Goal: Feedback & Contribution: Leave review/rating

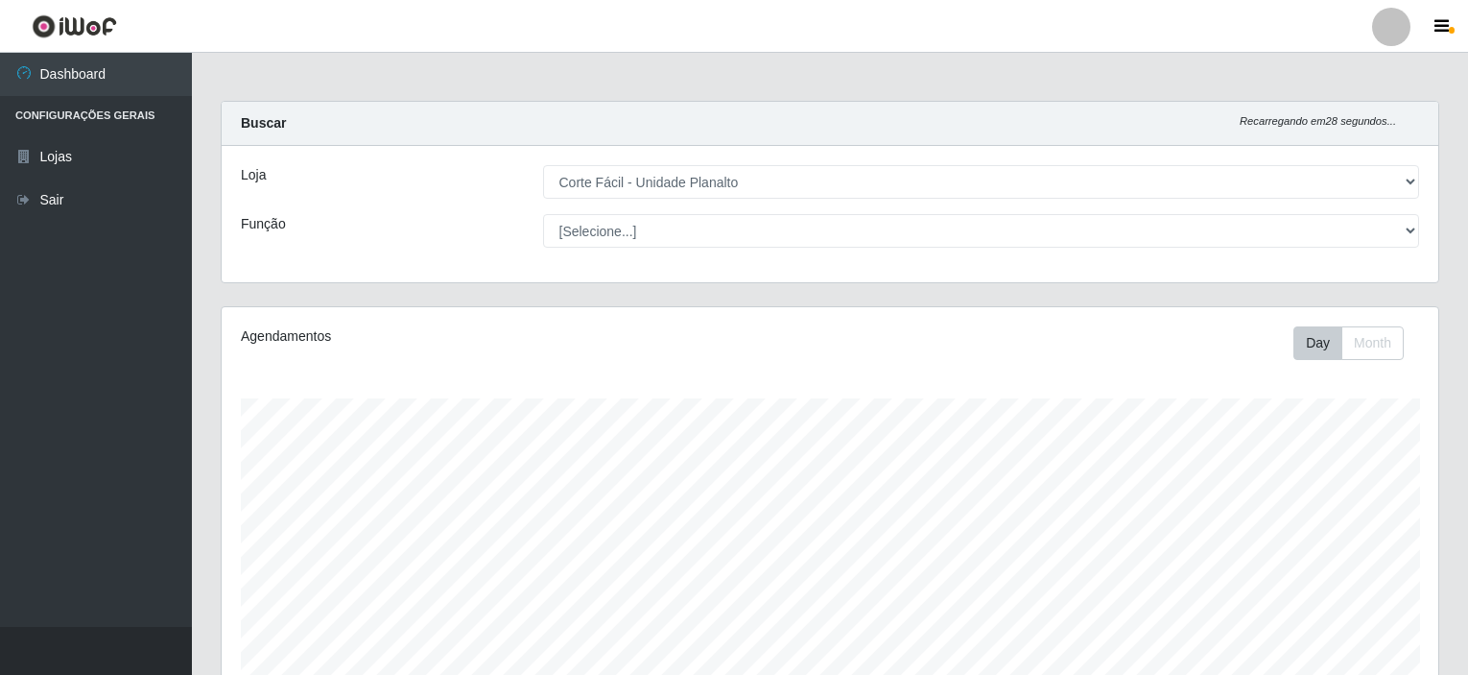
select select "202"
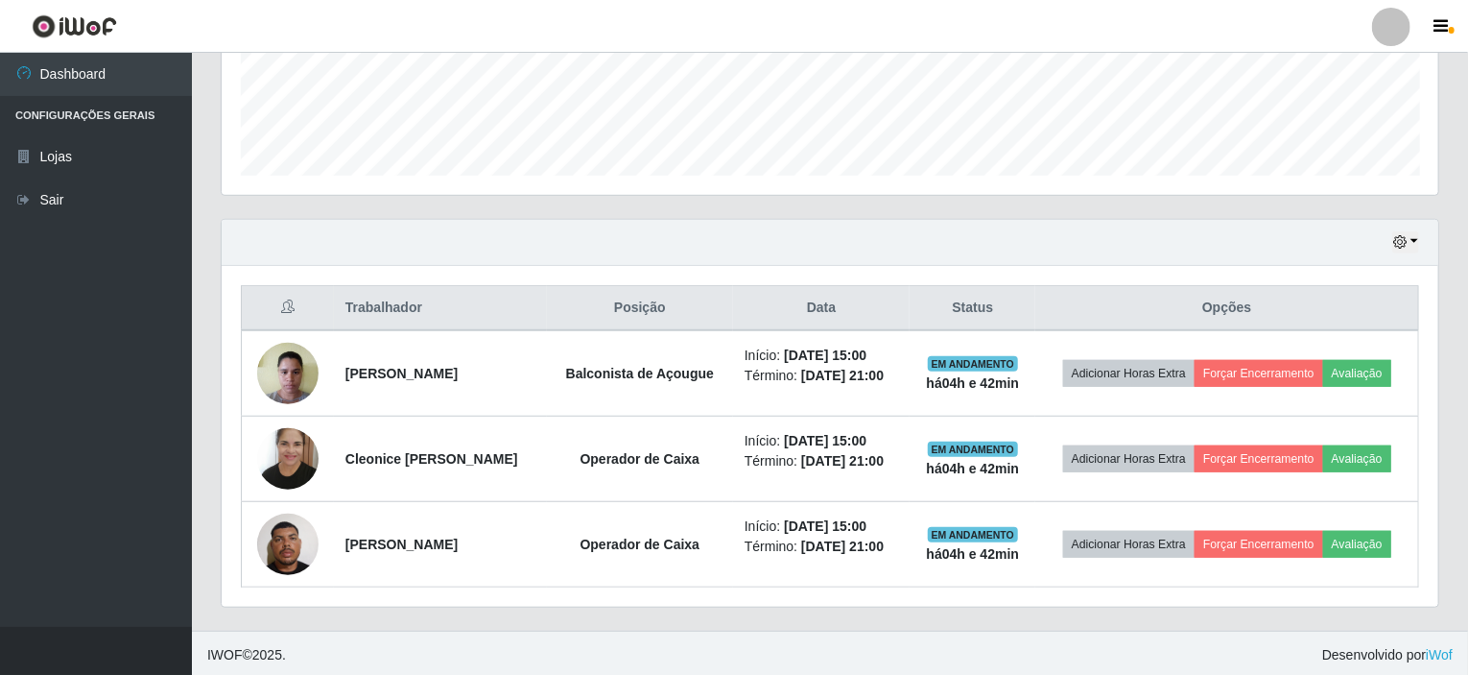
scroll to position [398, 1217]
click at [1413, 240] on button "button" at bounding box center [1405, 242] width 27 height 22
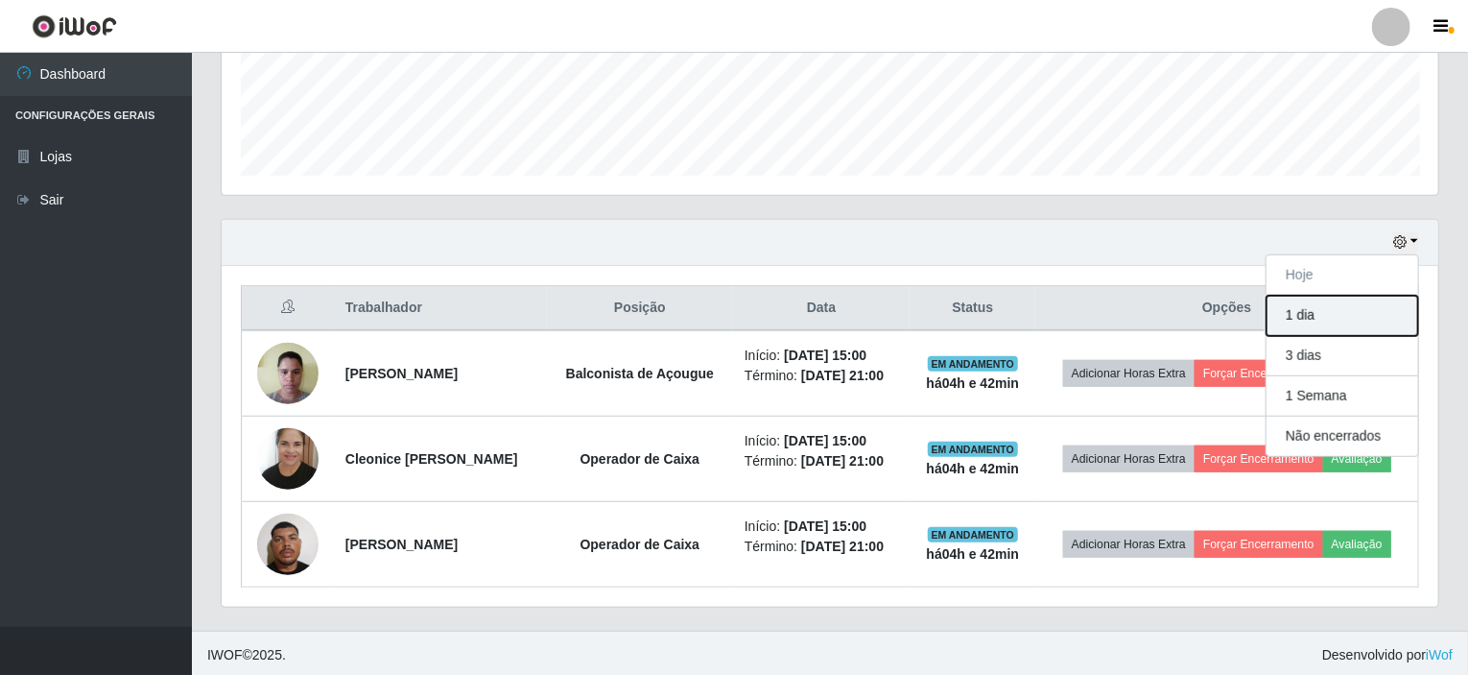
click at [1296, 314] on button "1 dia" at bounding box center [1343, 316] width 152 height 40
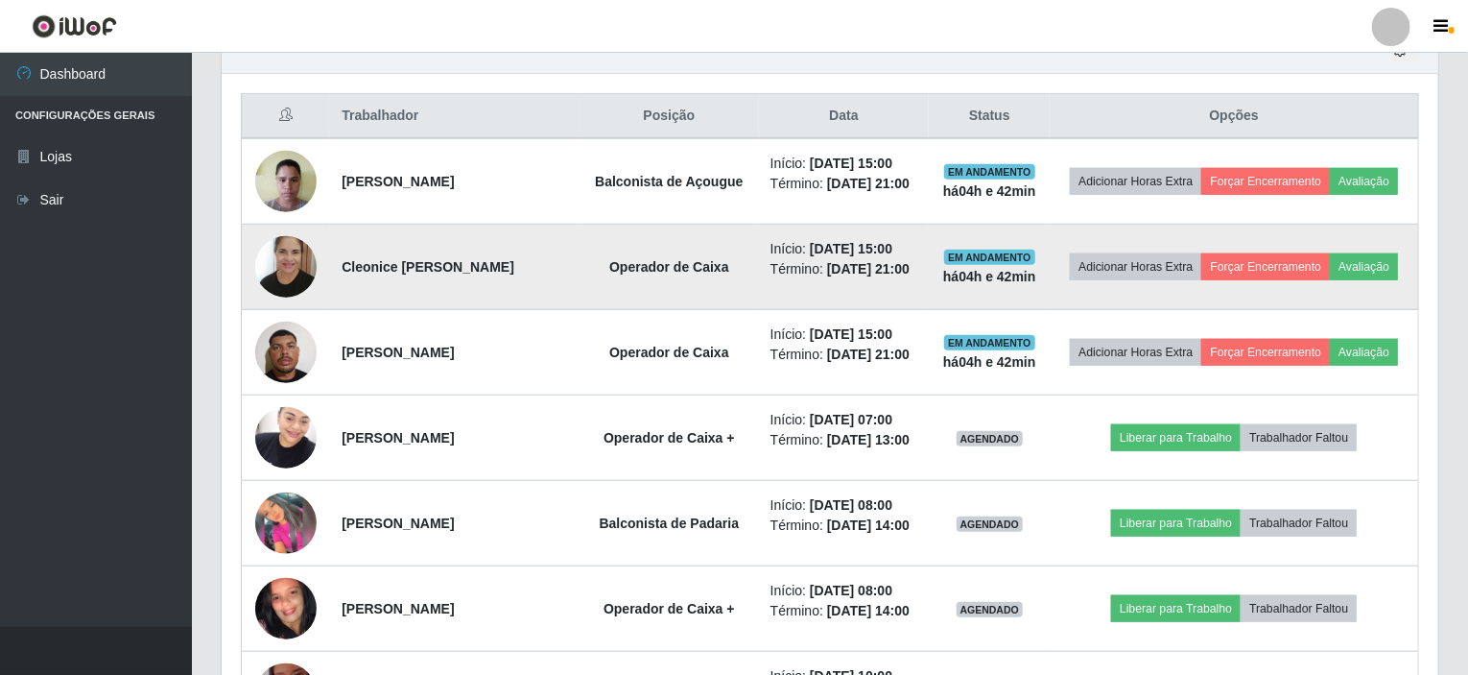
scroll to position [606, 0]
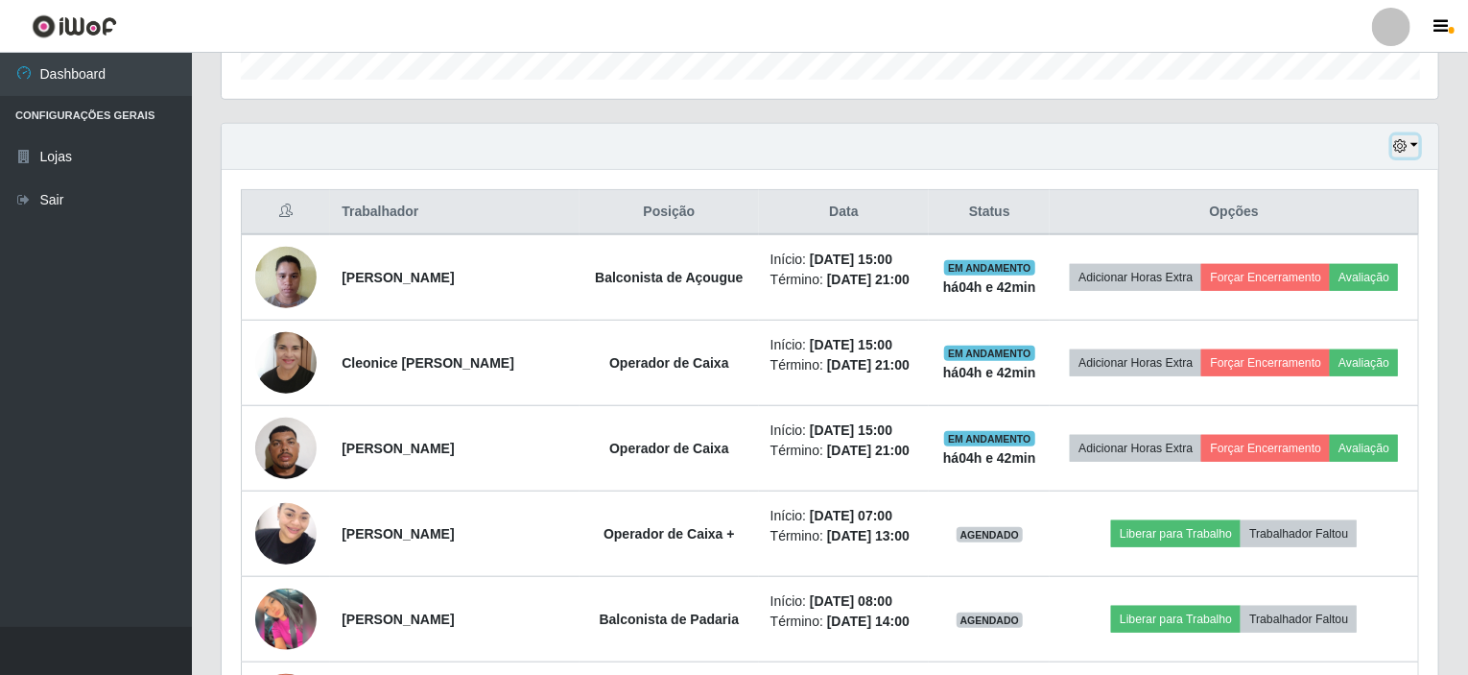
click at [1415, 143] on button "button" at bounding box center [1405, 146] width 27 height 22
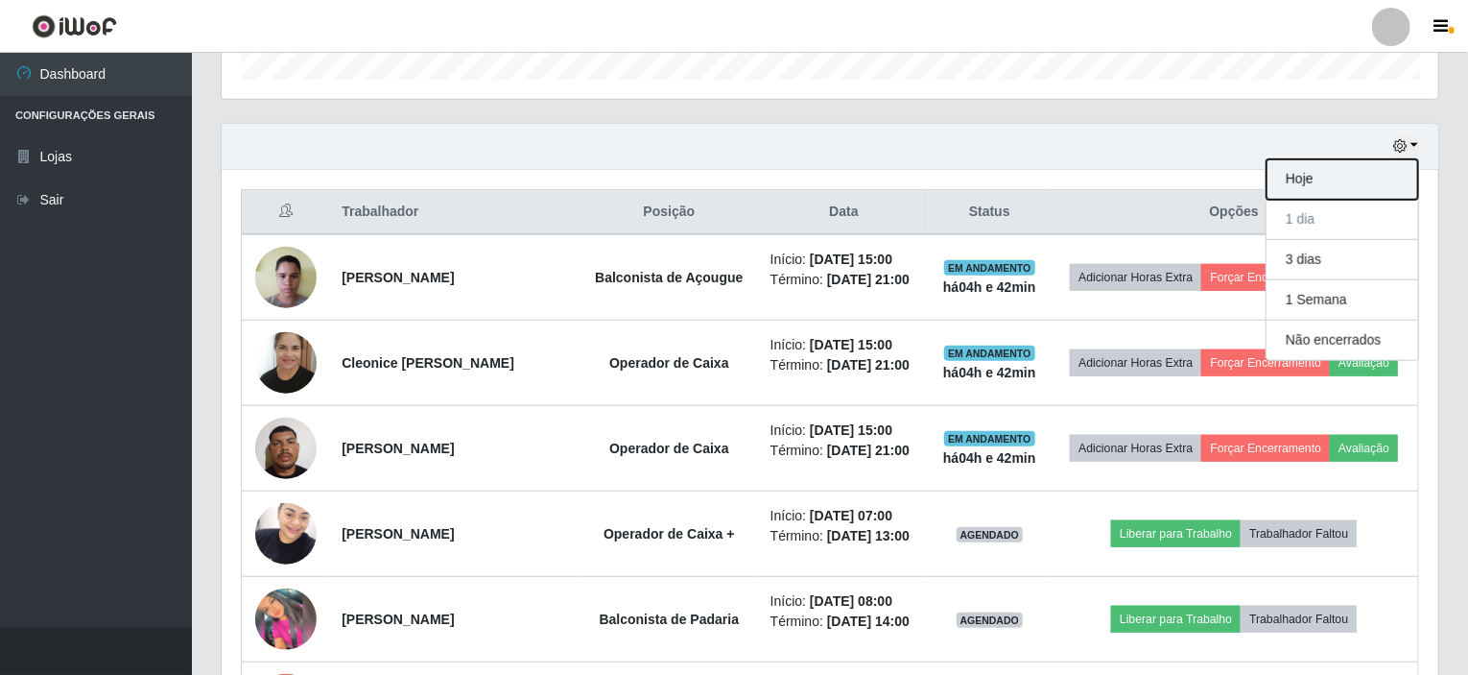
click at [1334, 172] on button "Hoje" at bounding box center [1343, 179] width 152 height 40
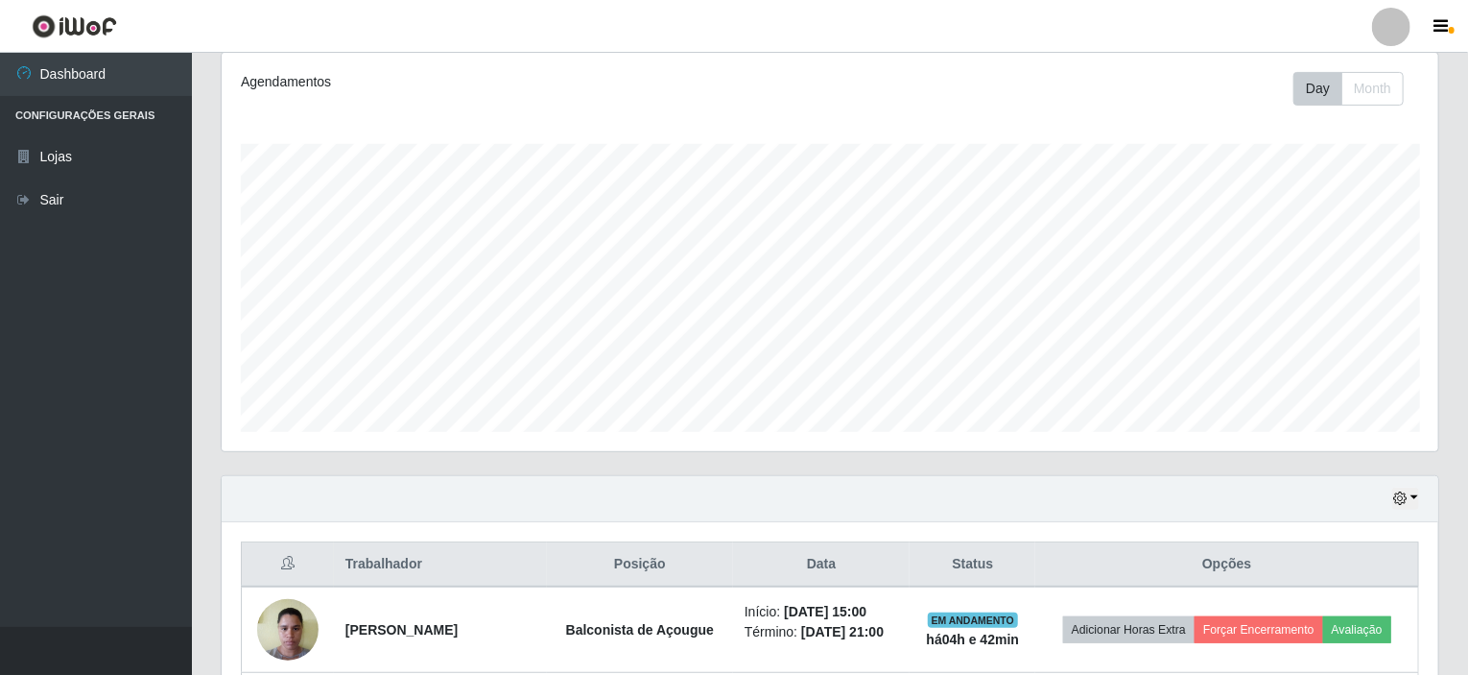
scroll to position [511, 0]
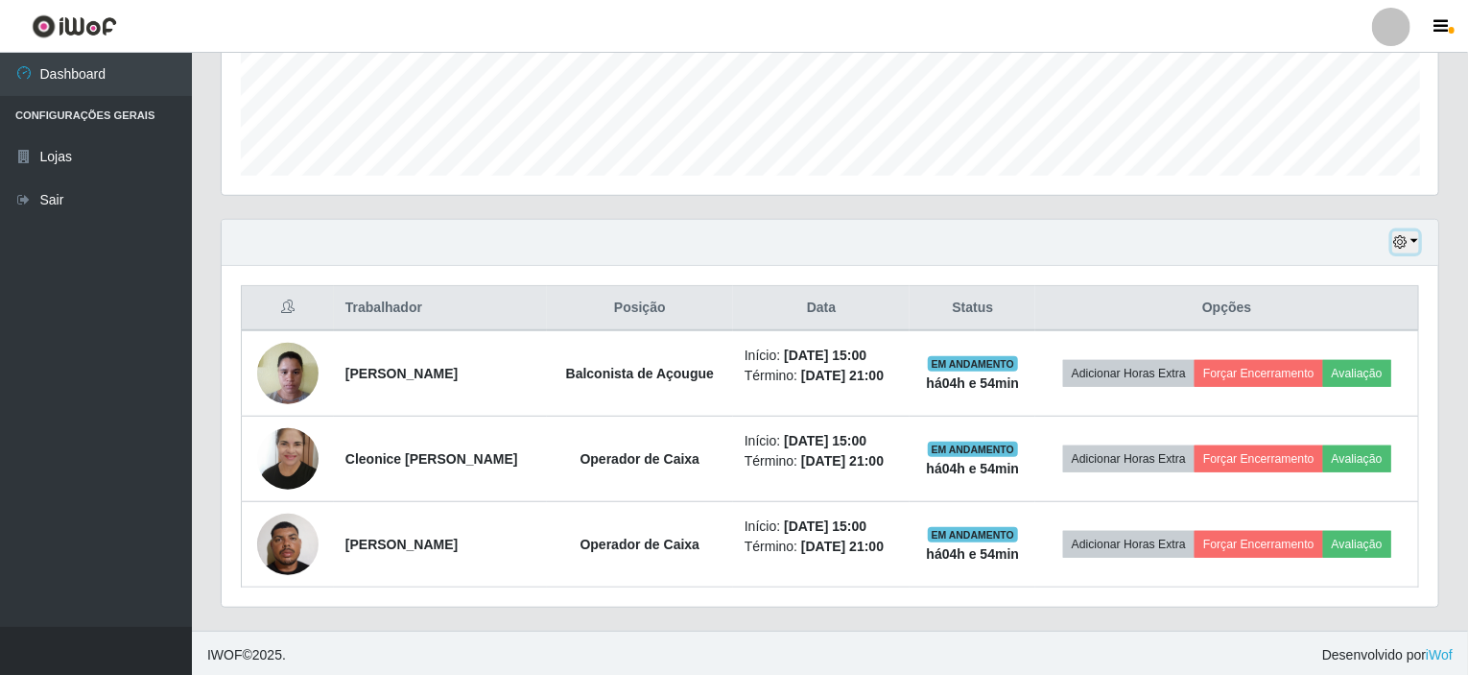
click at [1417, 242] on button "button" at bounding box center [1405, 242] width 27 height 22
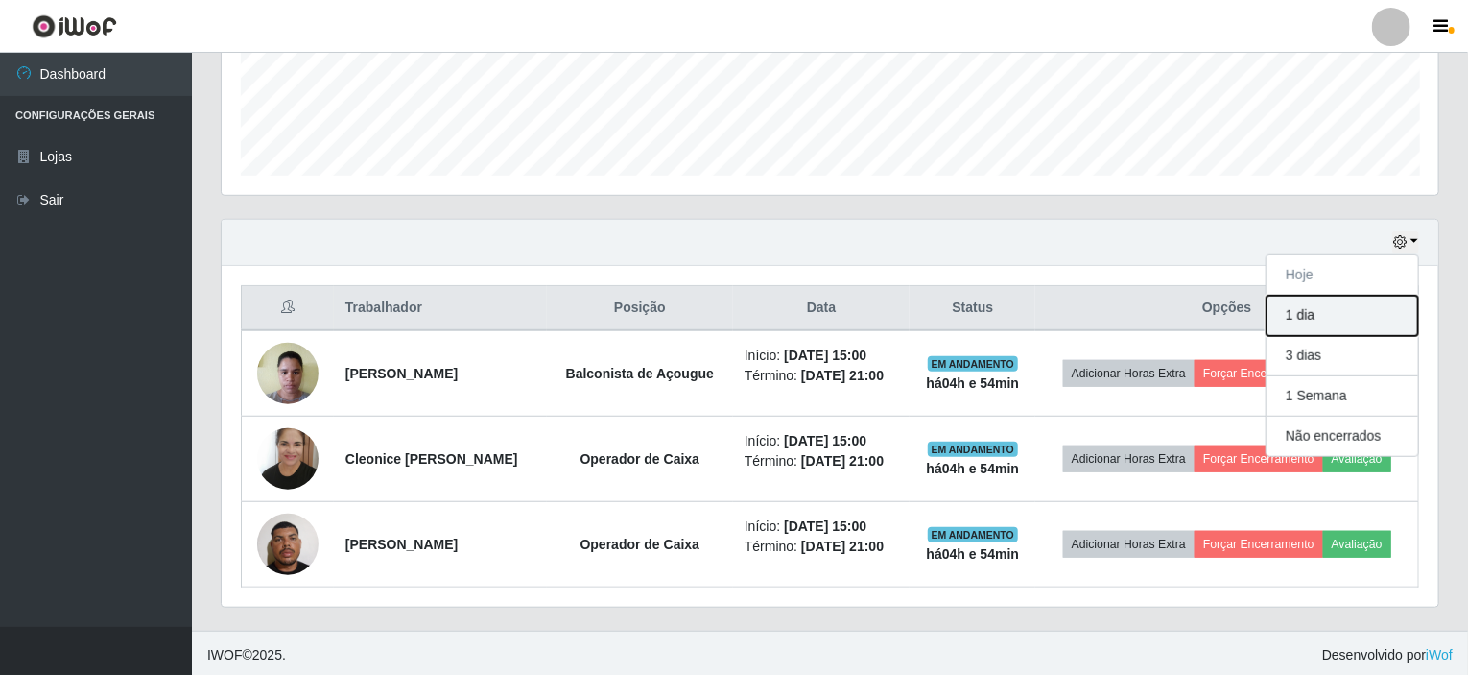
click at [1309, 315] on button "1 dia" at bounding box center [1343, 316] width 152 height 40
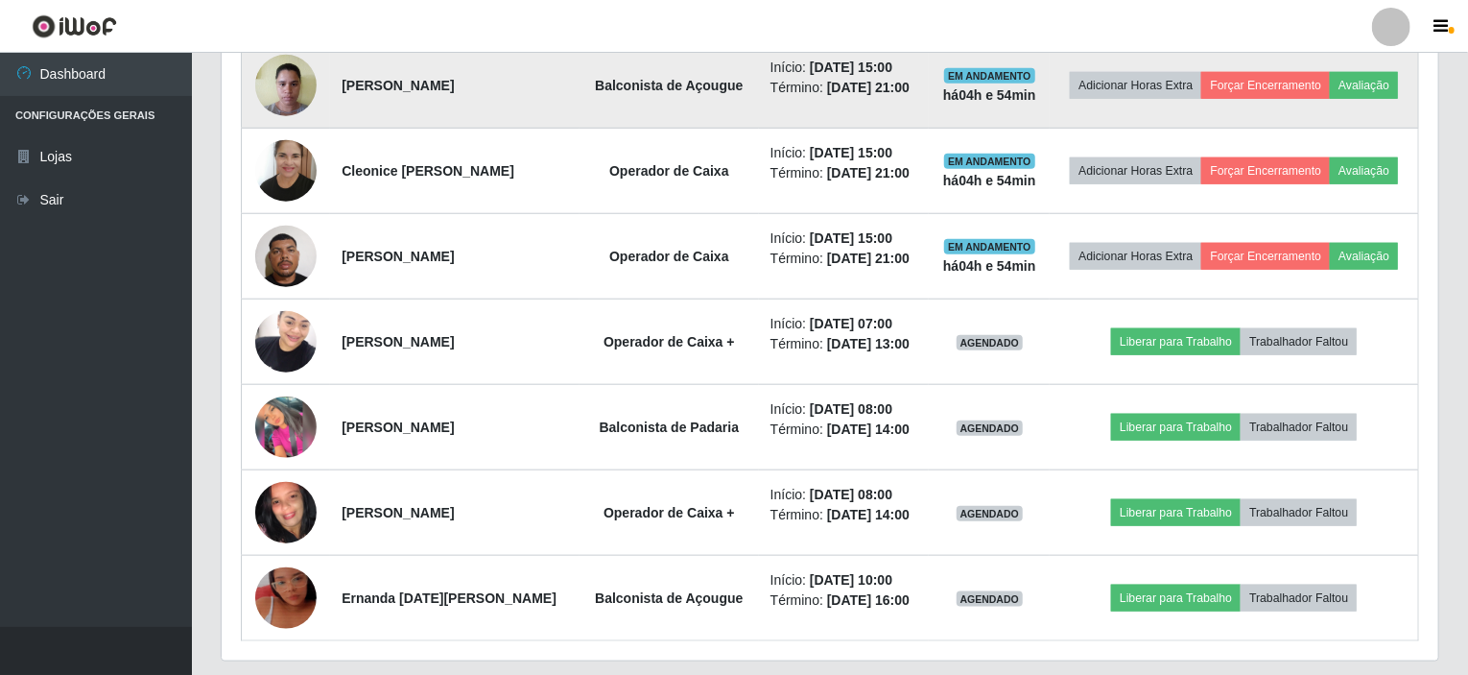
scroll to position [851, 0]
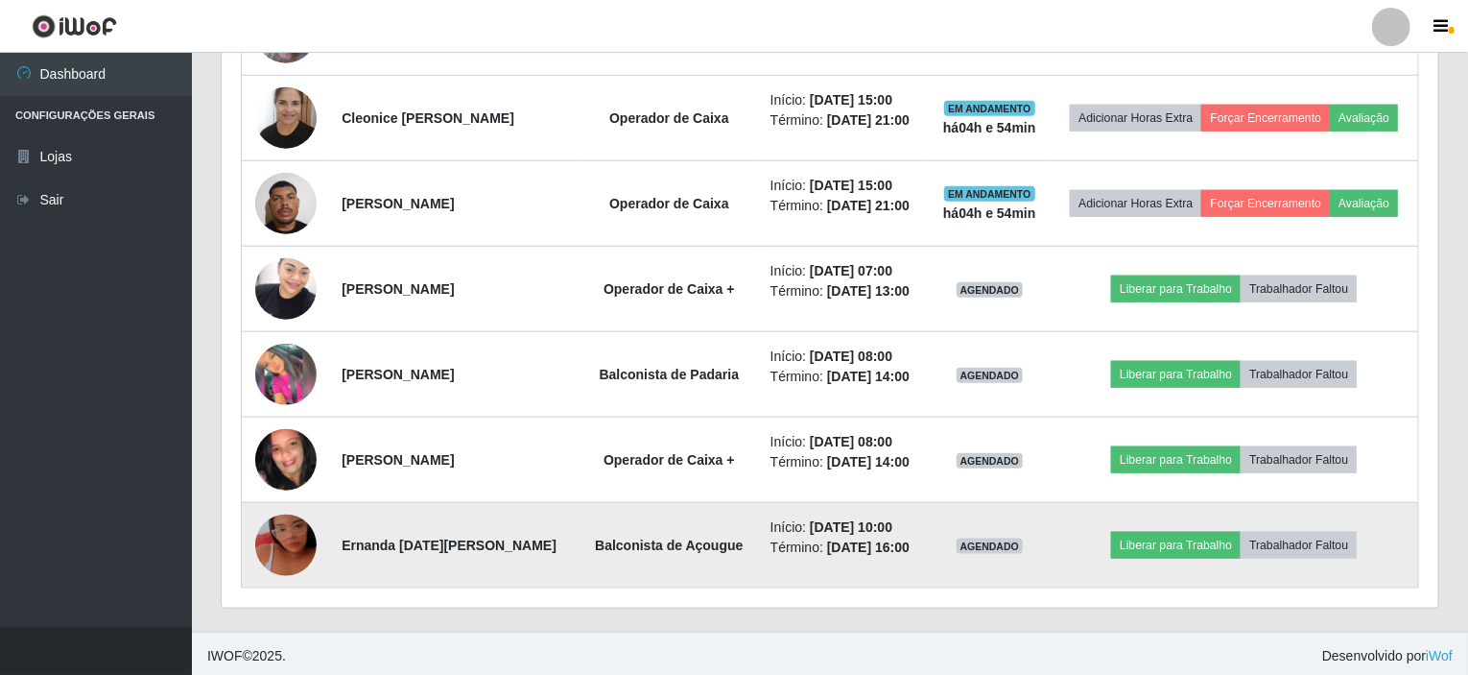
click at [300, 545] on img at bounding box center [285, 544] width 61 height 109
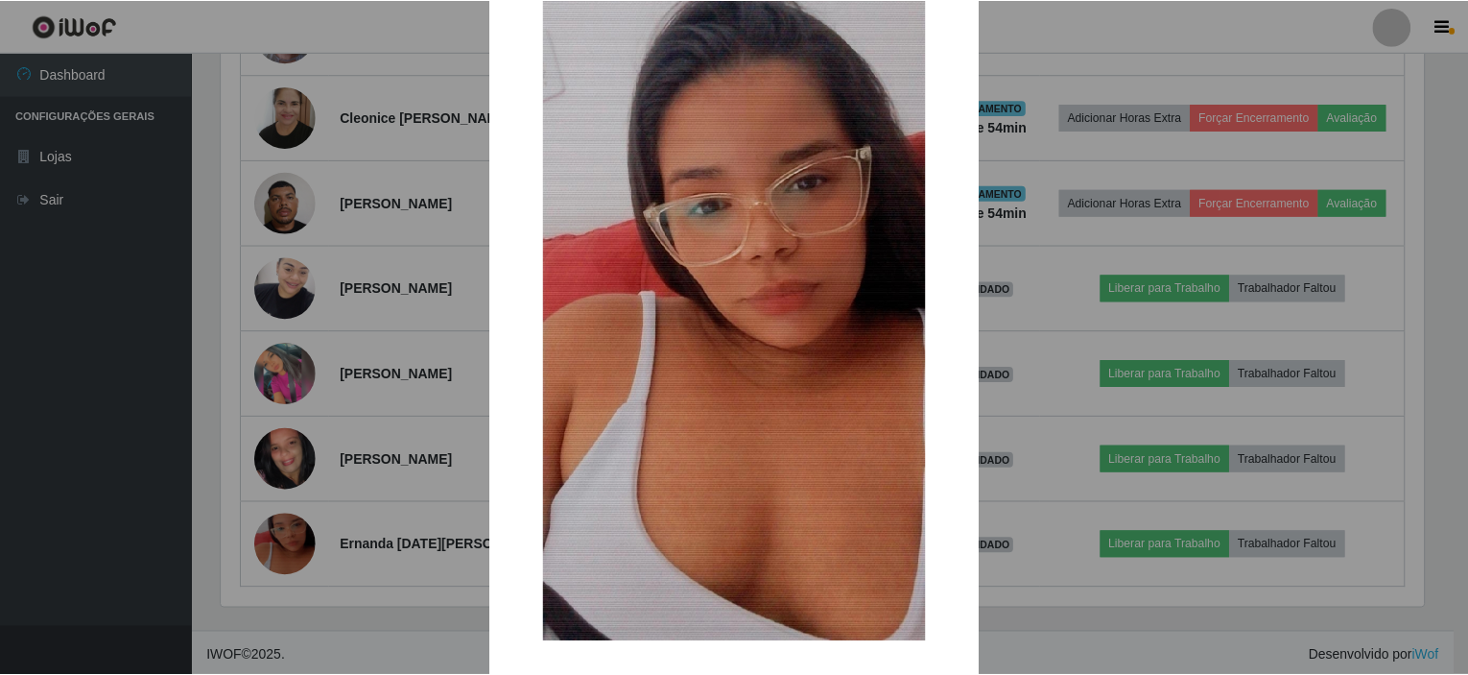
scroll to position [176, 0]
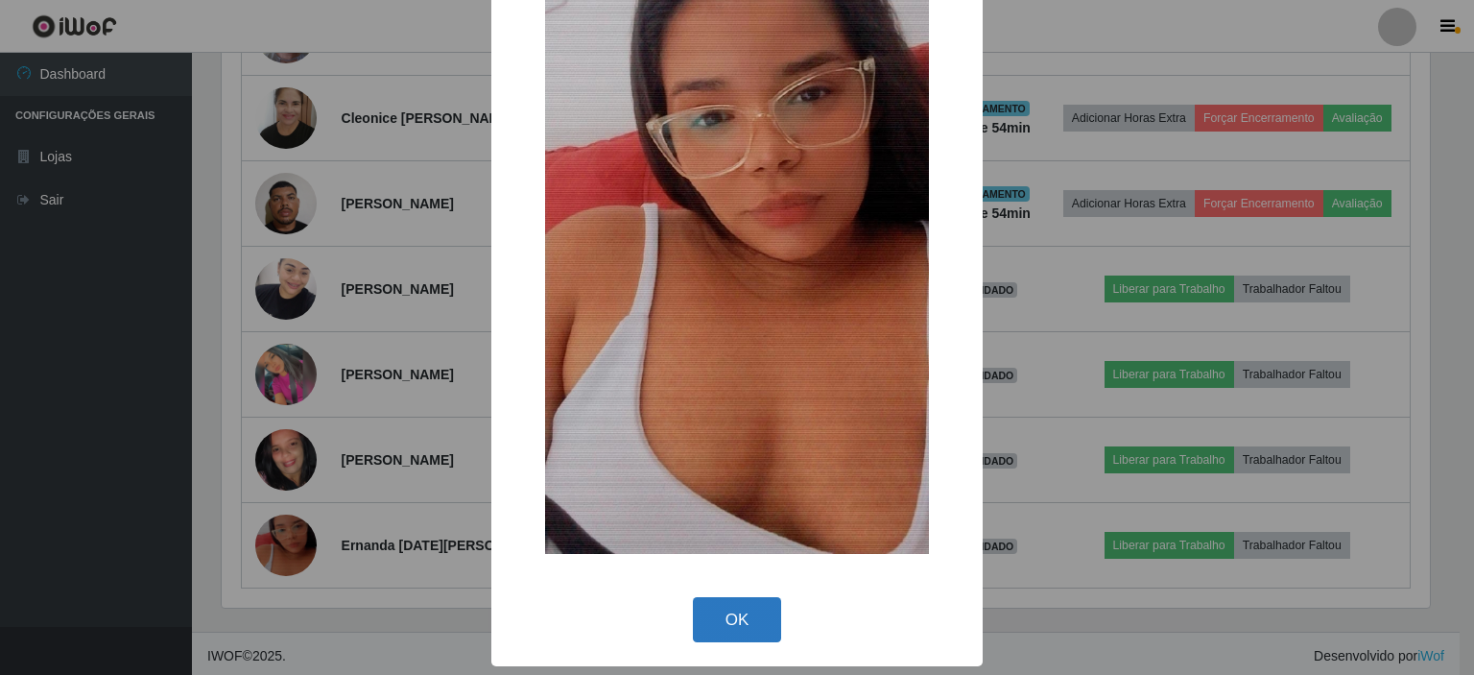
click at [729, 630] on button "OK" at bounding box center [737, 619] width 89 height 45
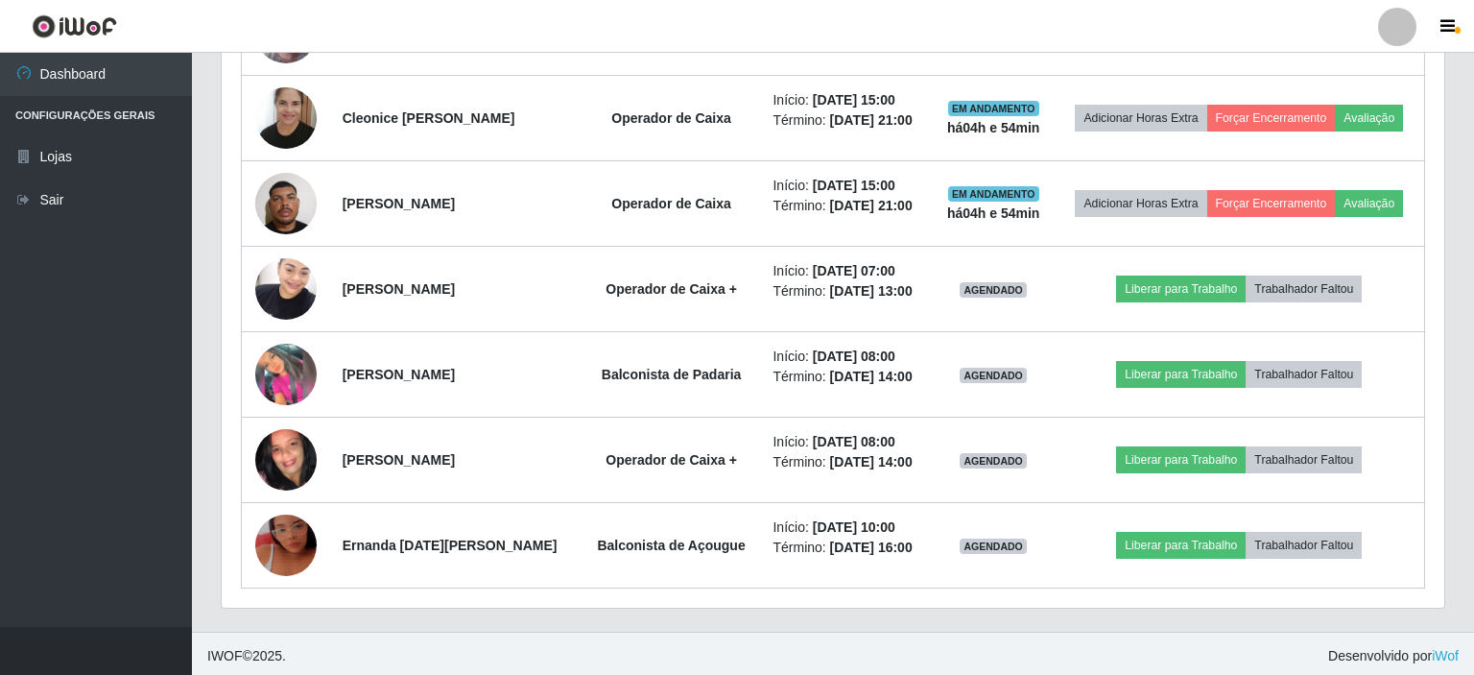
scroll to position [398, 1217]
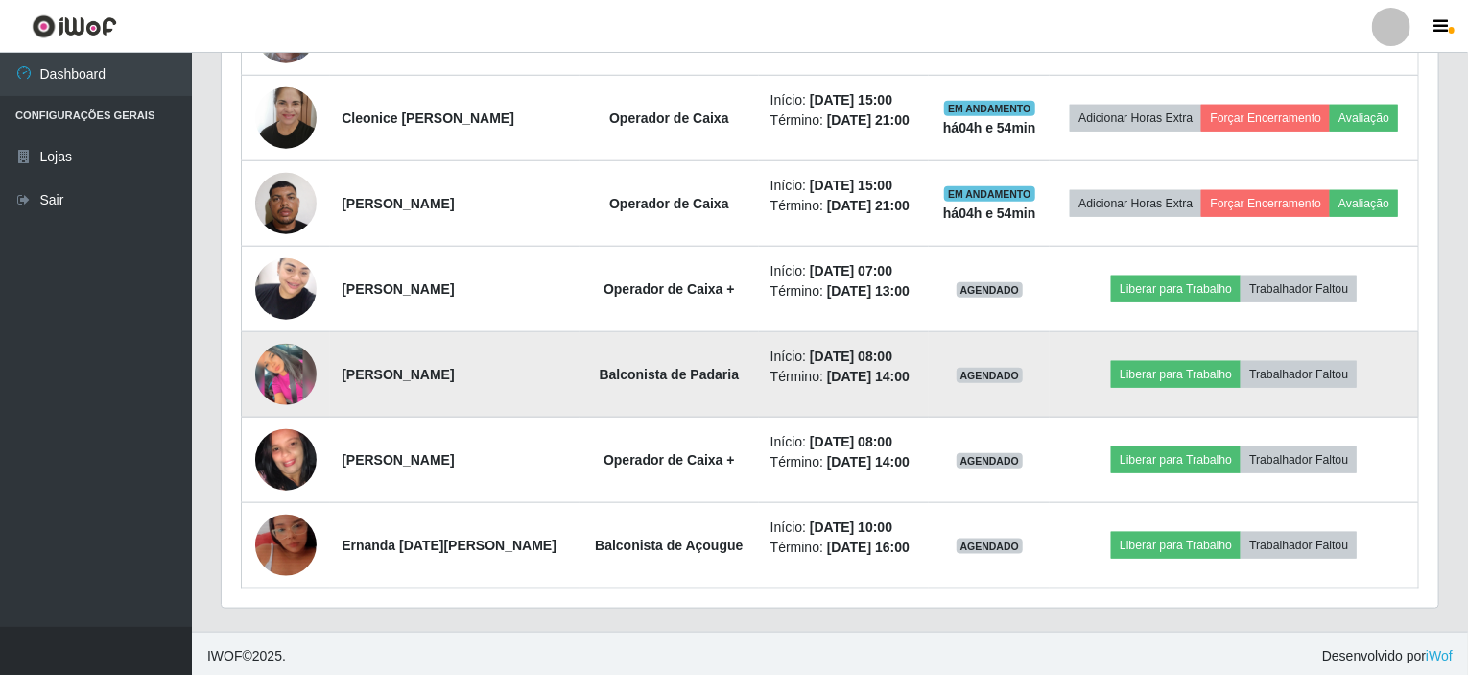
click at [293, 367] on img at bounding box center [285, 374] width 61 height 61
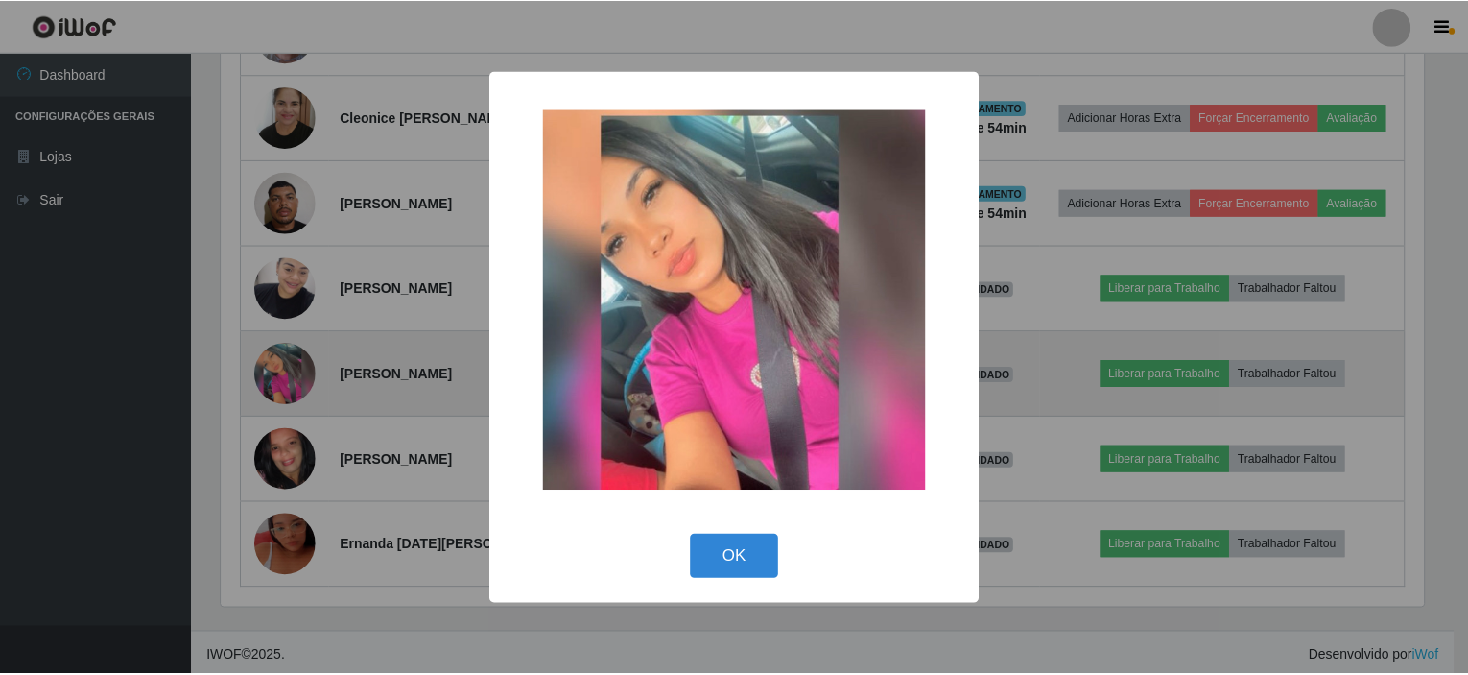
scroll to position [398, 1209]
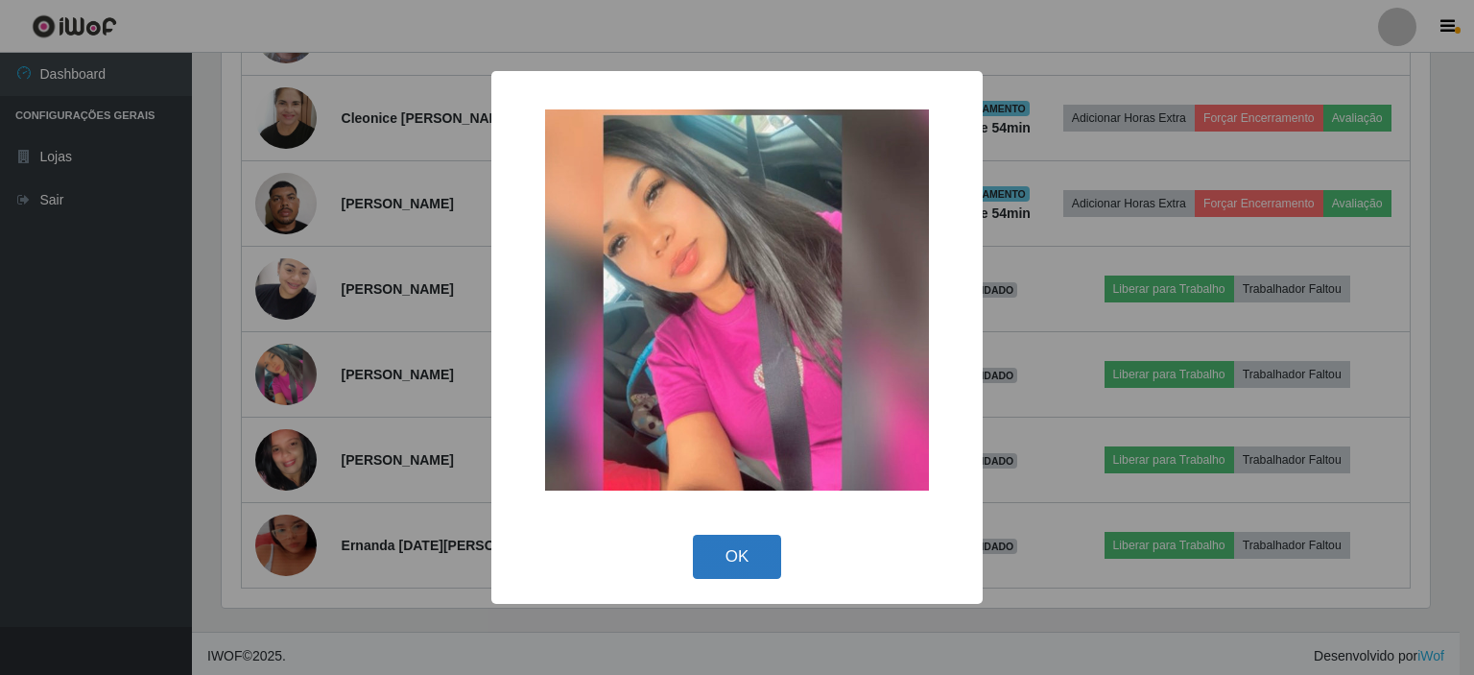
click at [752, 564] on button "OK" at bounding box center [737, 557] width 89 height 45
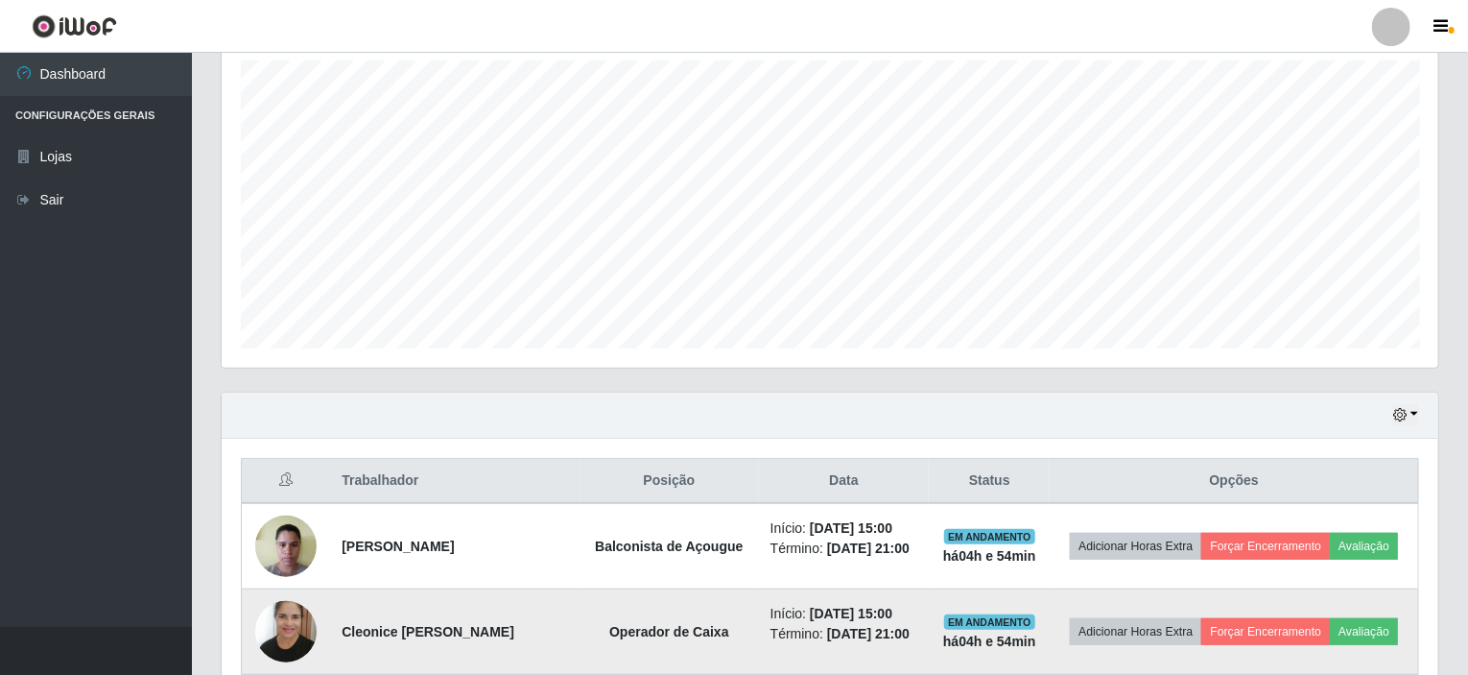
scroll to position [371, 0]
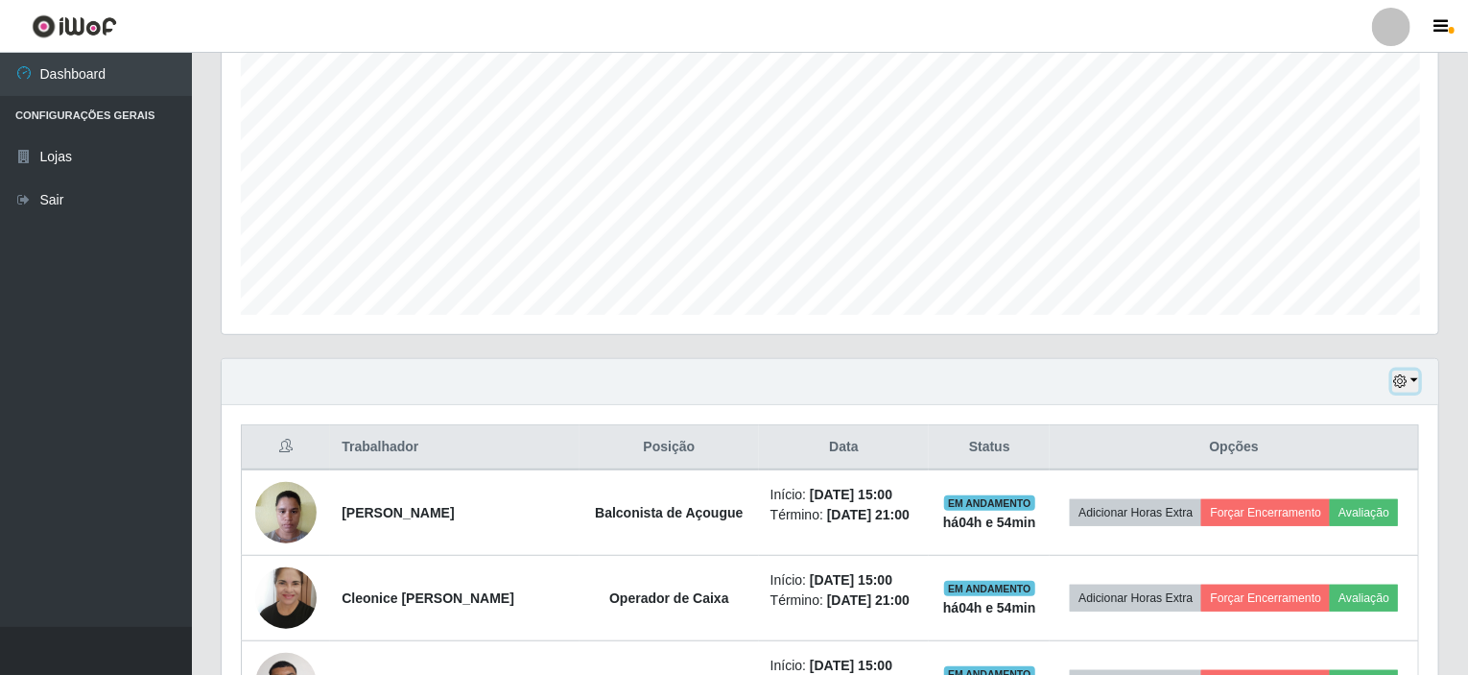
click at [1416, 377] on button "button" at bounding box center [1405, 381] width 27 height 22
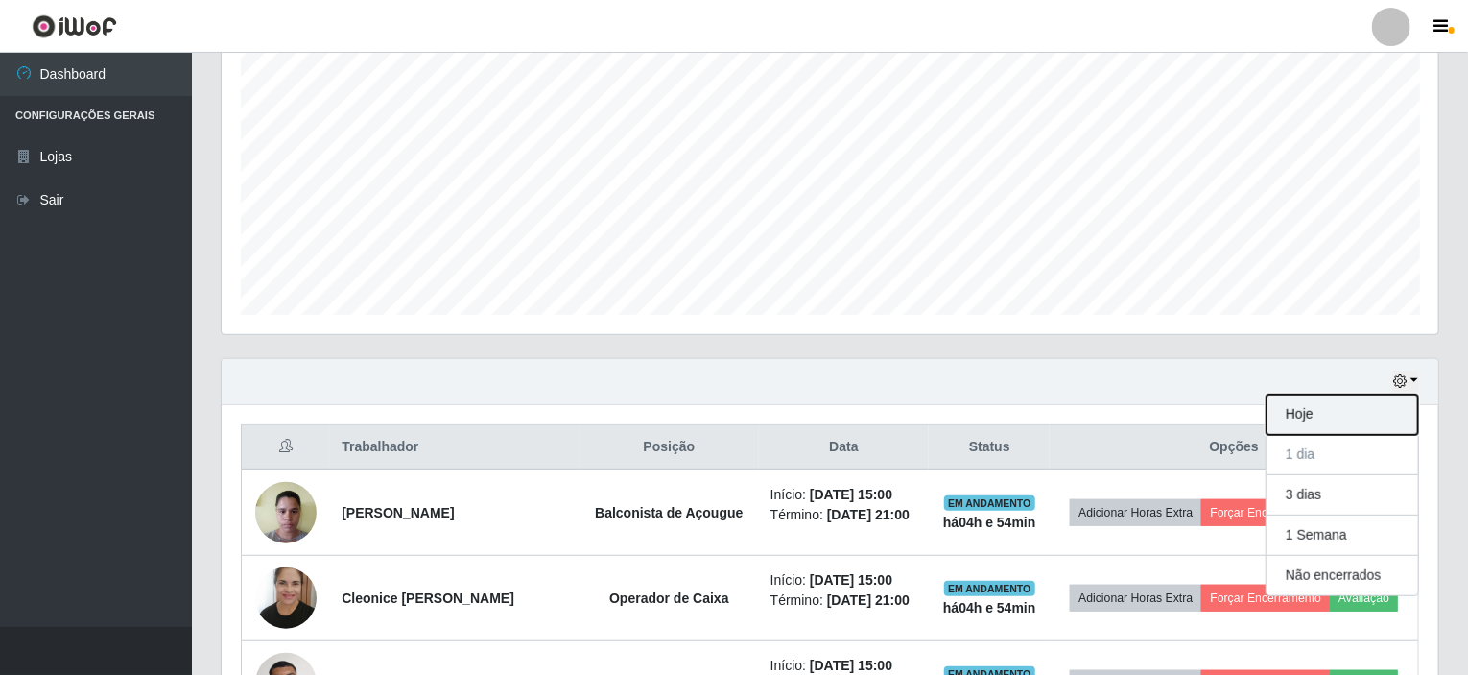
click at [1290, 419] on button "Hoje" at bounding box center [1343, 414] width 152 height 40
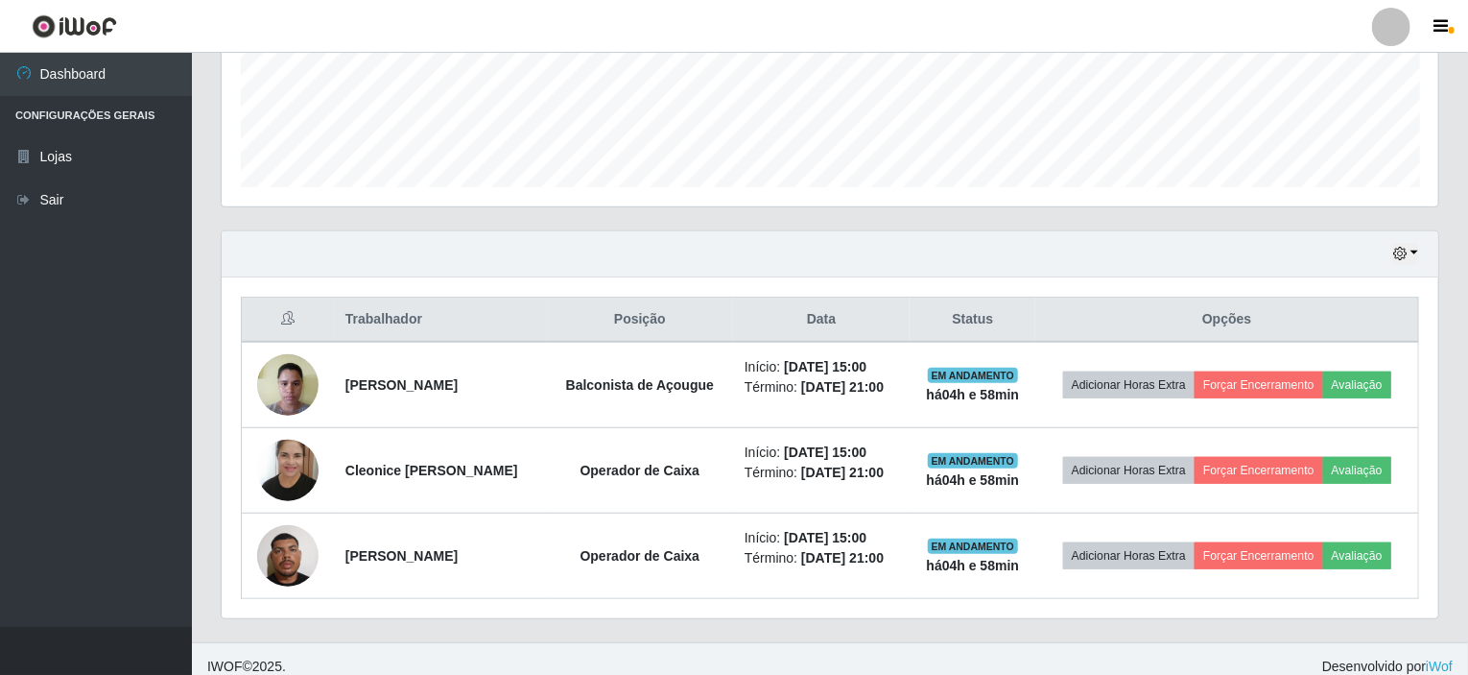
scroll to position [511, 0]
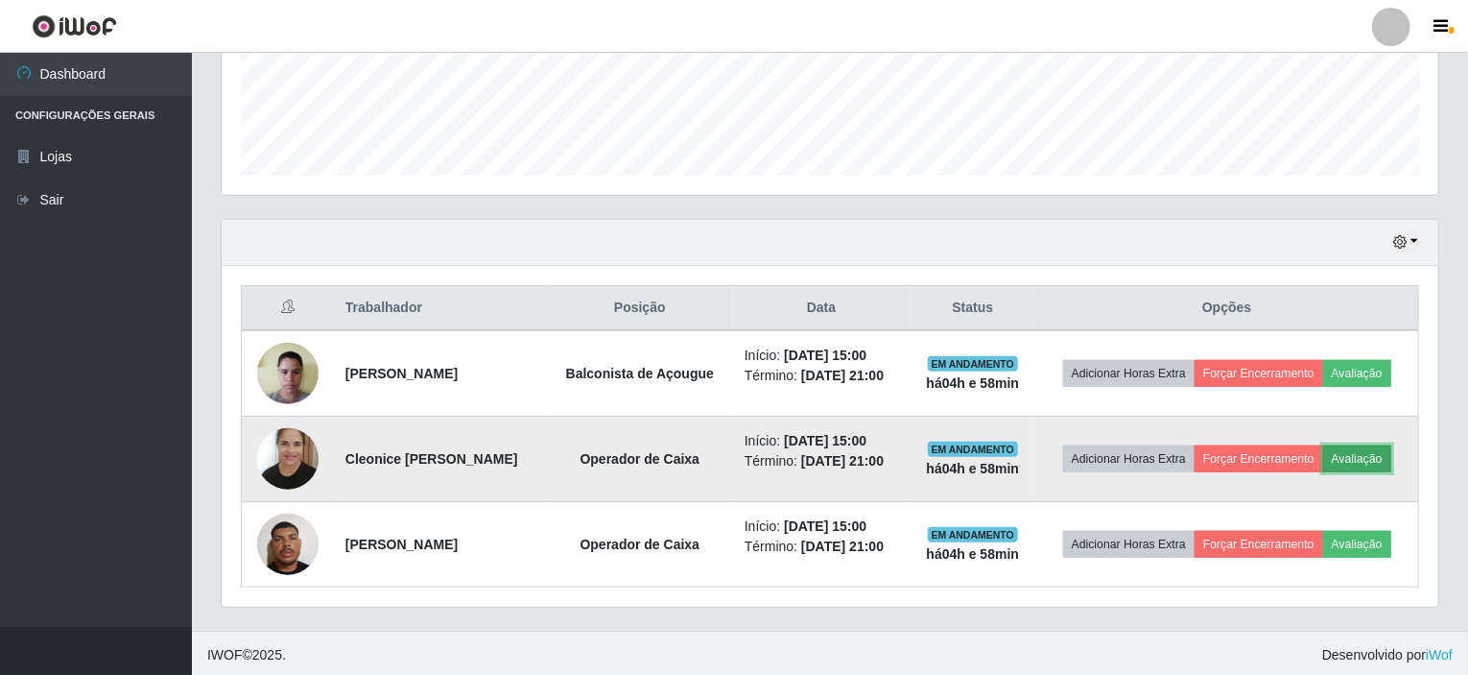
click at [1363, 457] on button "Avaliação" at bounding box center [1357, 458] width 68 height 27
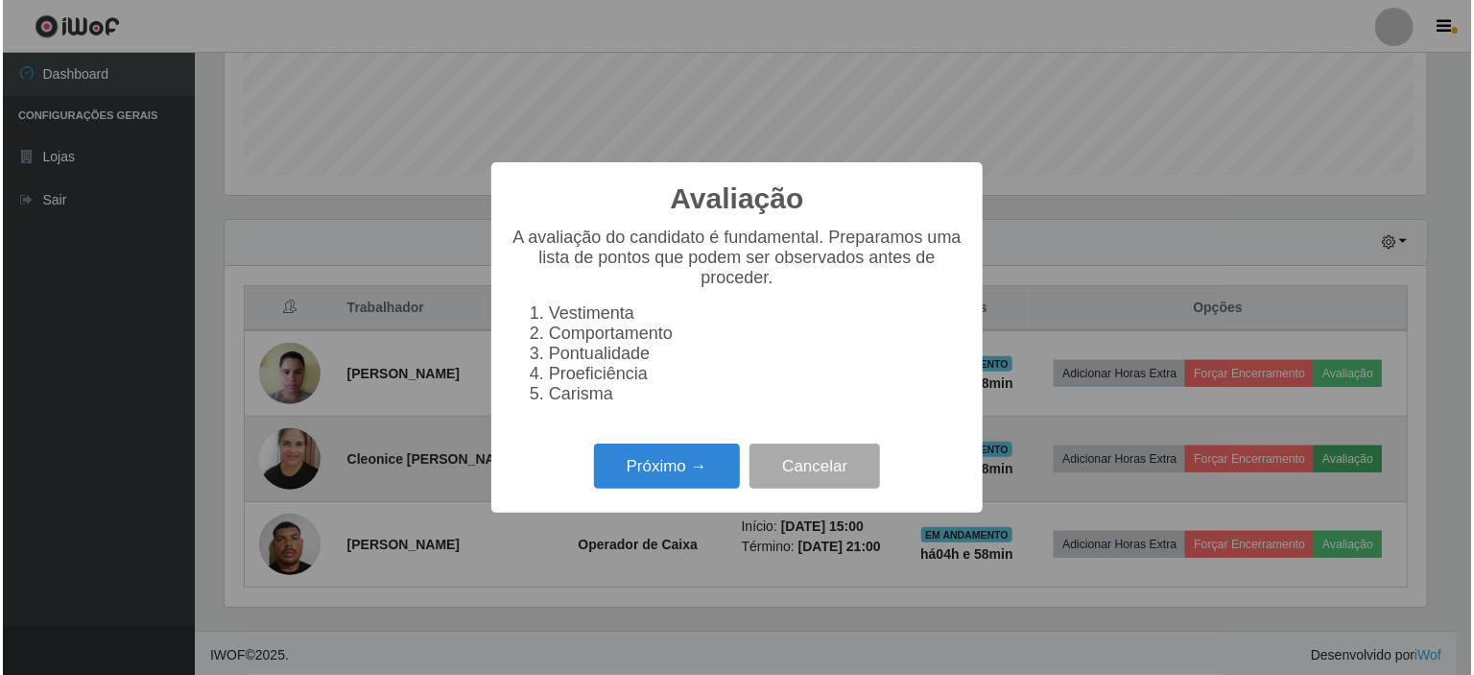
scroll to position [398, 1209]
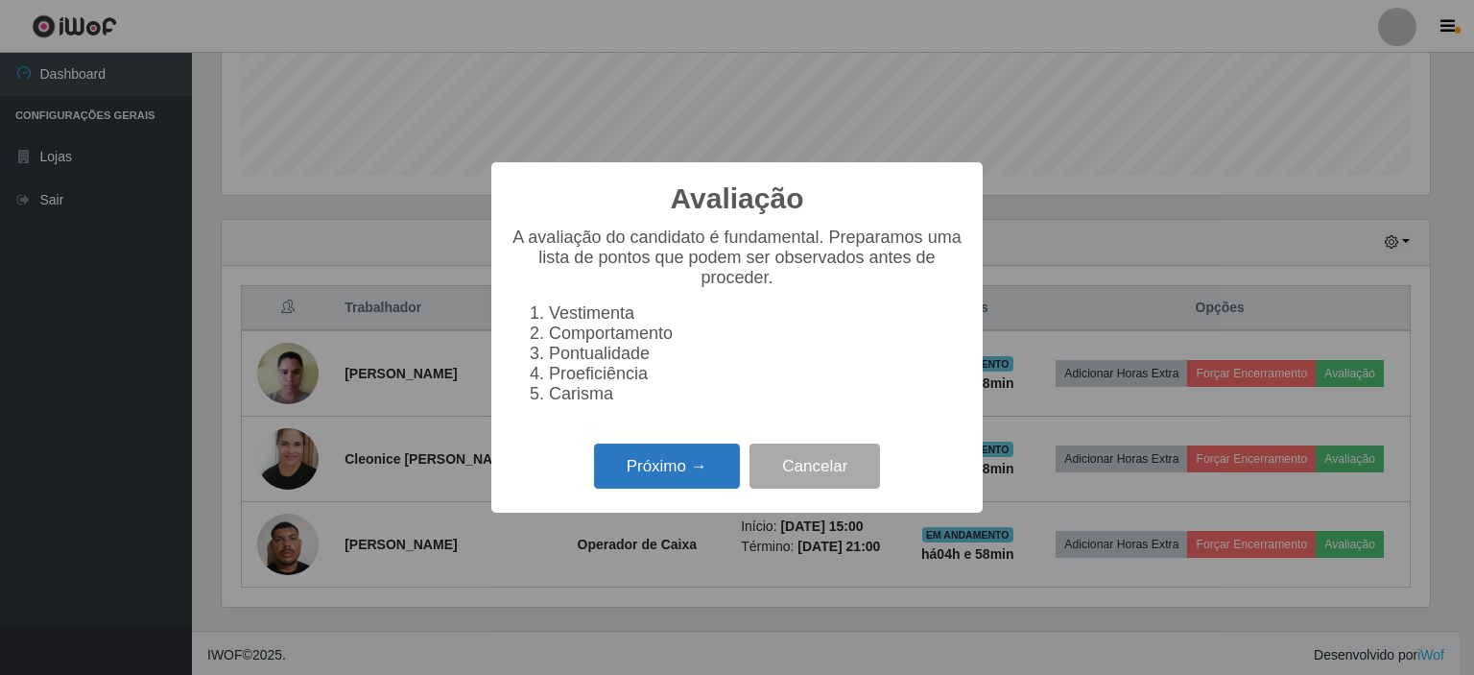
click at [677, 468] on button "Próximo →" at bounding box center [667, 465] width 146 height 45
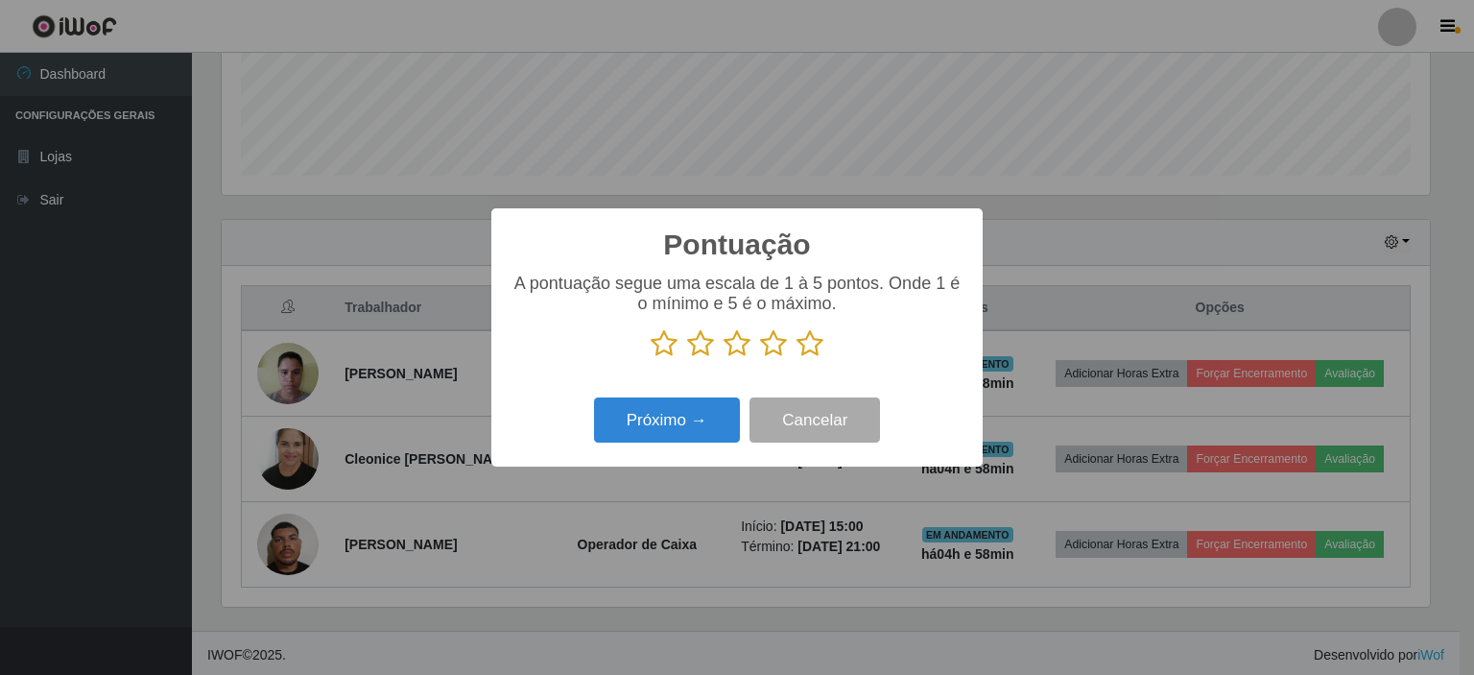
scroll to position [959220, 958409]
click at [814, 342] on icon at bounding box center [809, 343] width 27 height 29
click at [796, 358] on input "radio" at bounding box center [796, 358] width 0 height 0
click at [701, 412] on button "Próximo →" at bounding box center [667, 419] width 146 height 45
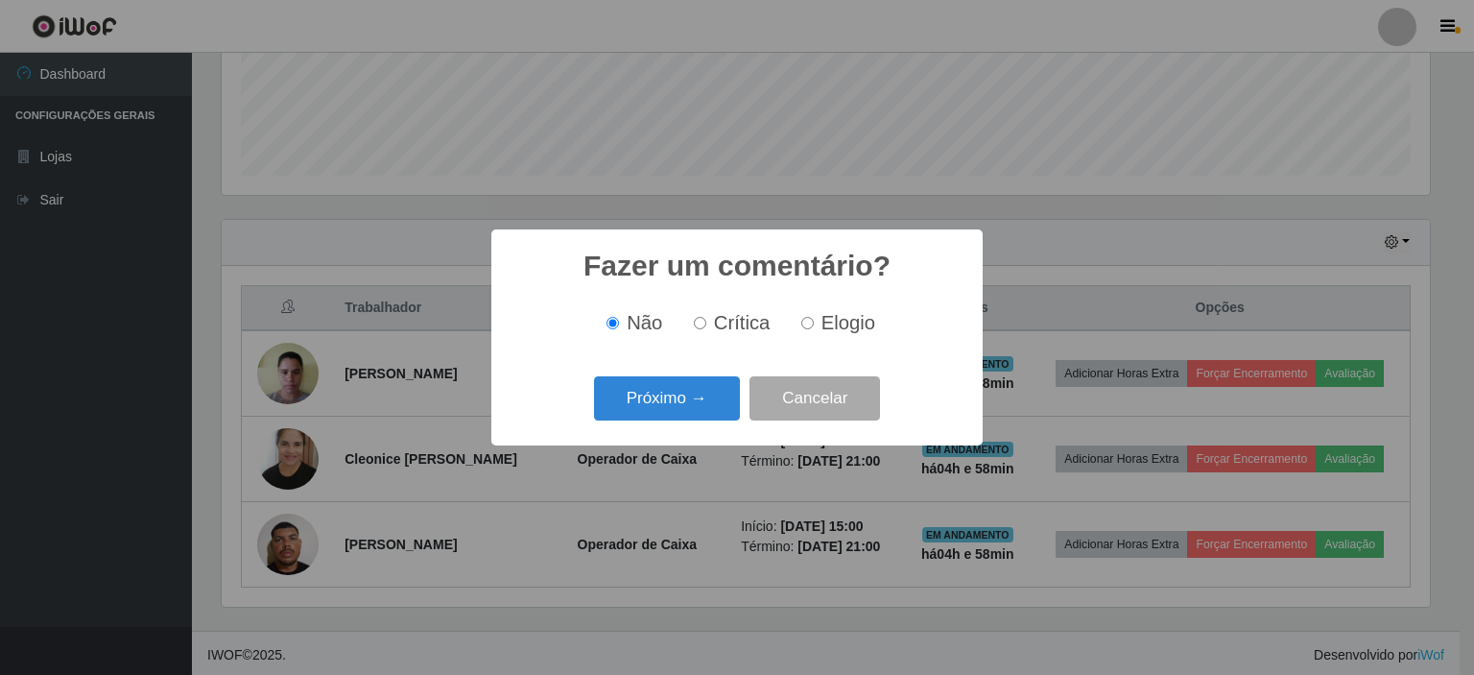
click at [805, 322] on input "Elogio" at bounding box center [807, 323] width 12 height 12
radio input "true"
click at [693, 395] on button "Próximo →" at bounding box center [667, 398] width 146 height 45
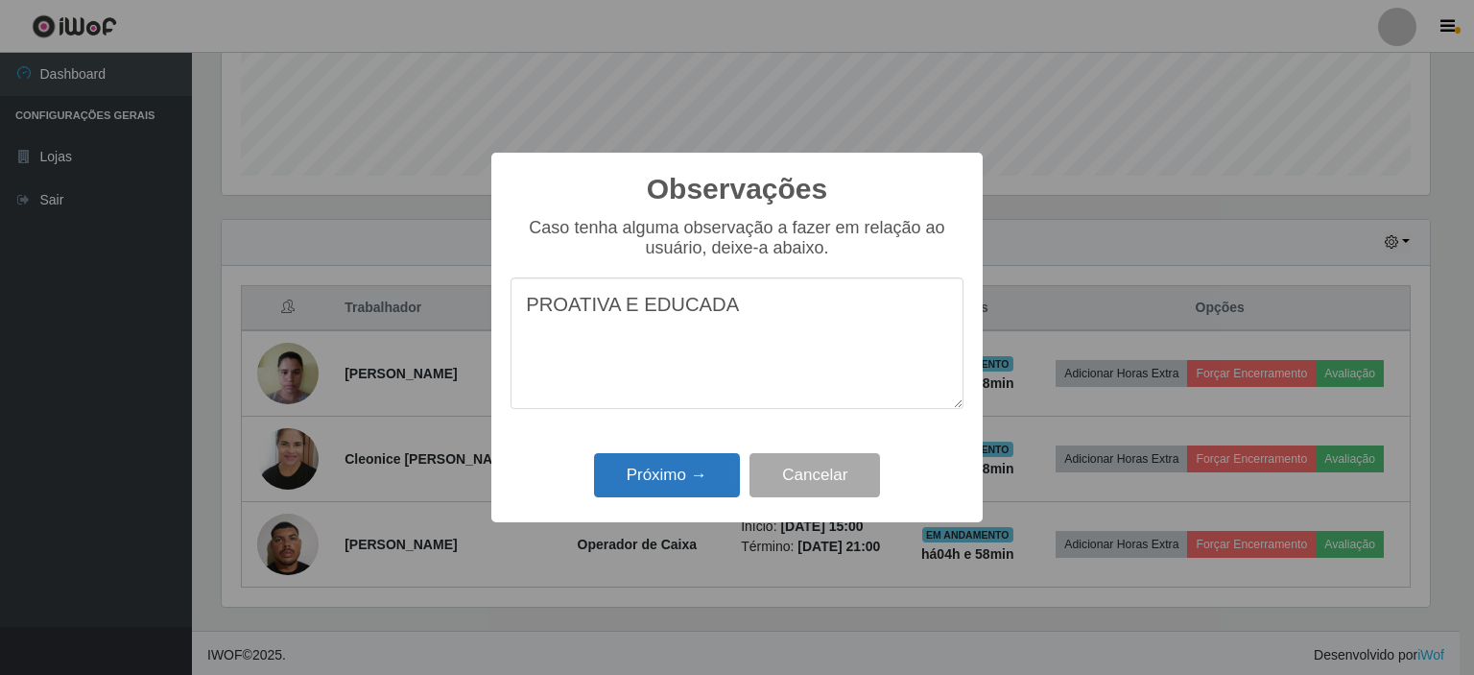
type textarea "PROATIVA E EDUCADA"
click at [650, 473] on button "Próximo →" at bounding box center [667, 475] width 146 height 45
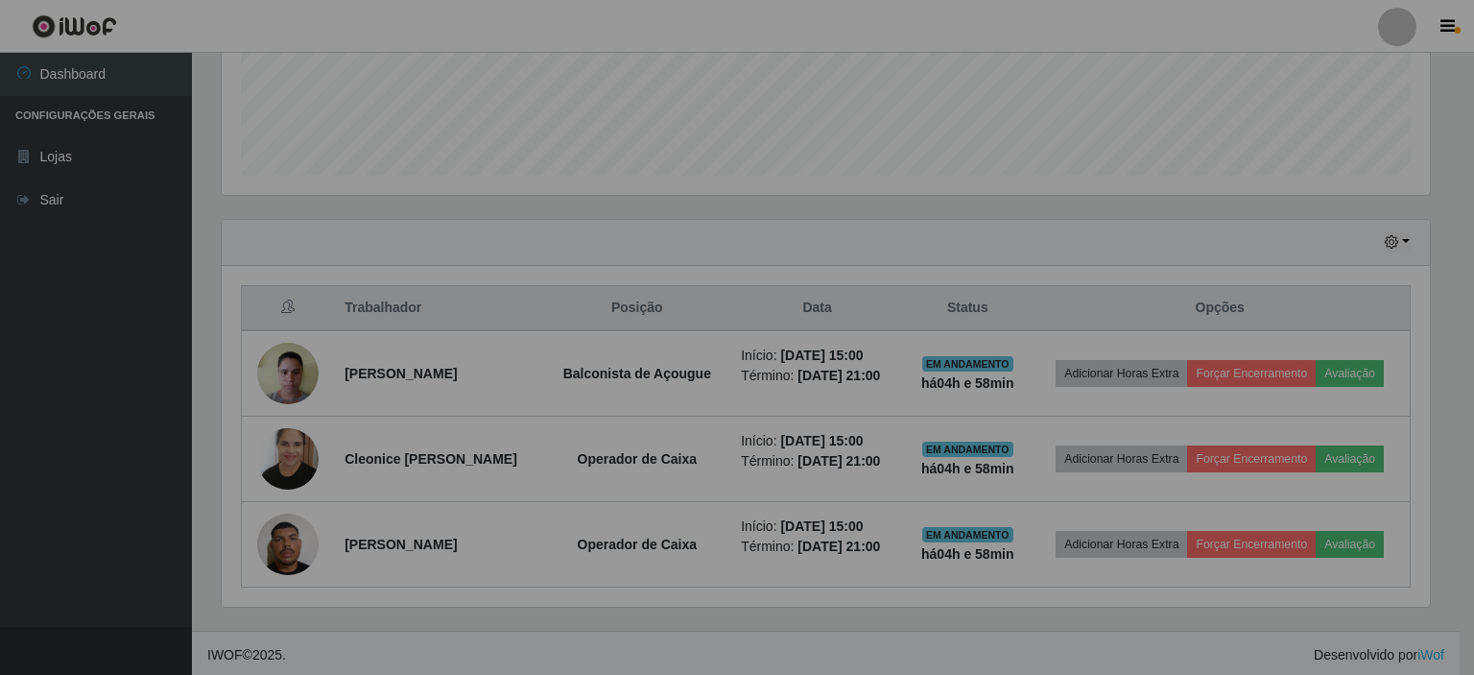
scroll to position [398, 1217]
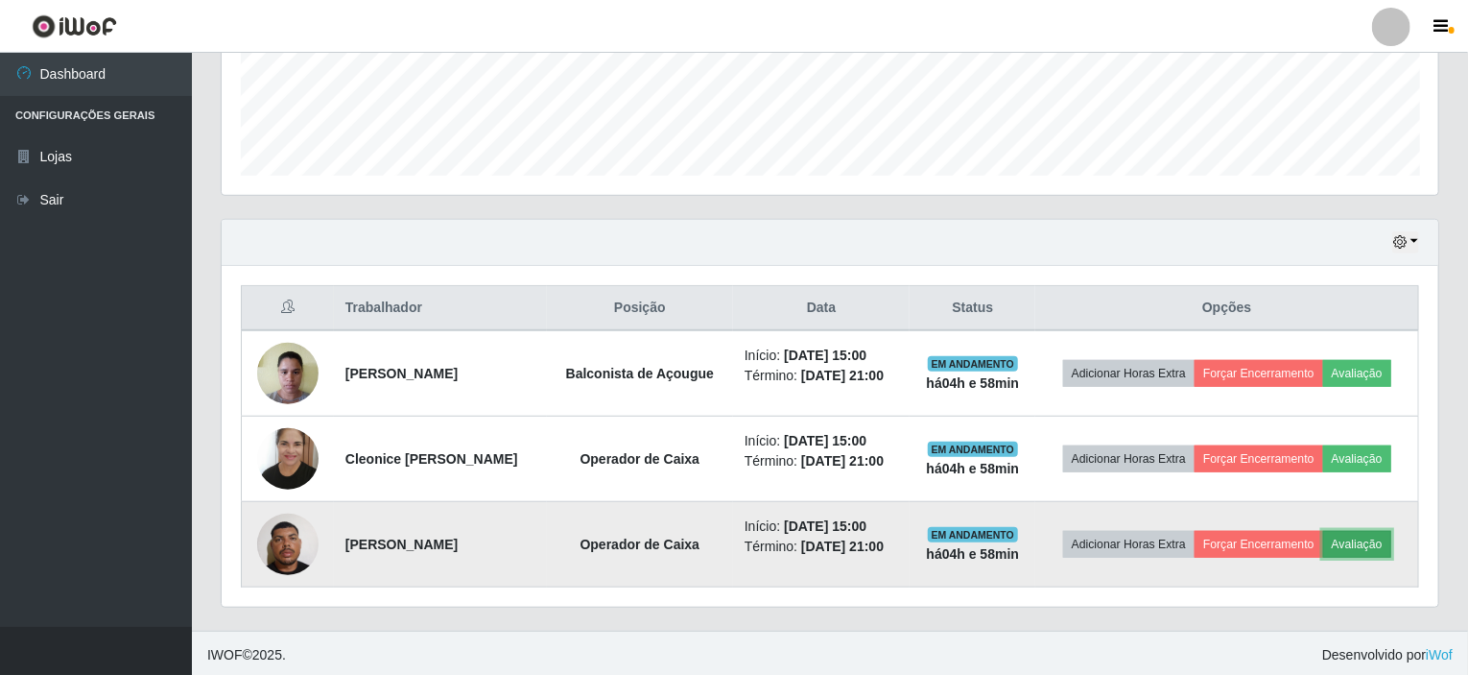
click at [1366, 542] on button "Avaliação" at bounding box center [1357, 544] width 68 height 27
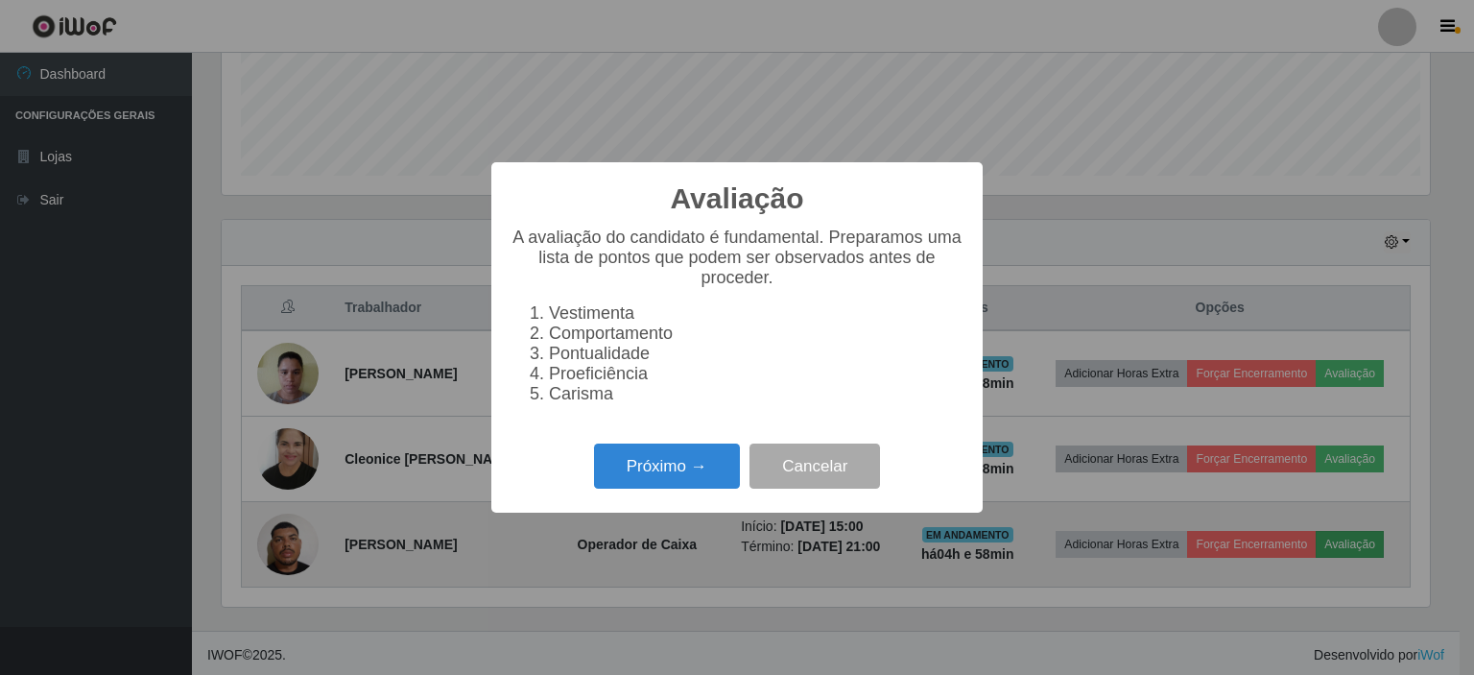
scroll to position [398, 1209]
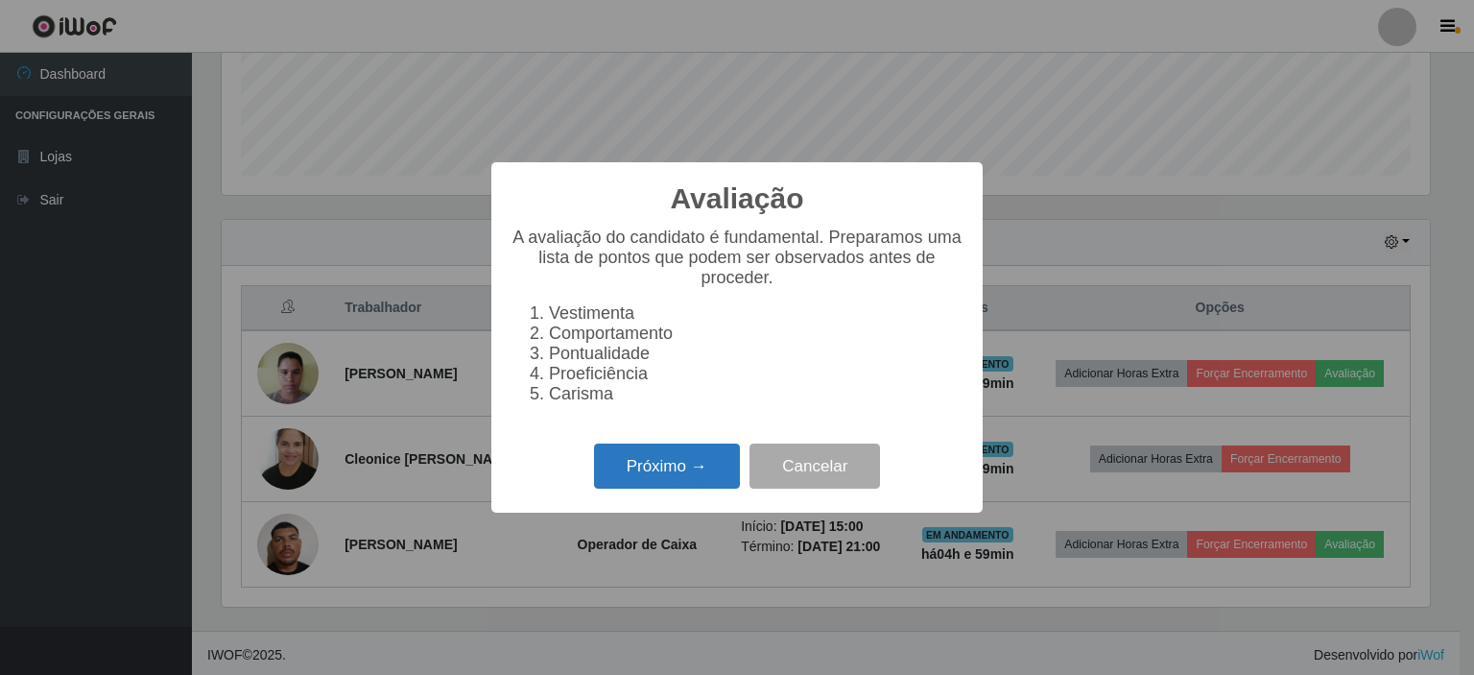
click at [679, 472] on button "Próximo →" at bounding box center [667, 465] width 146 height 45
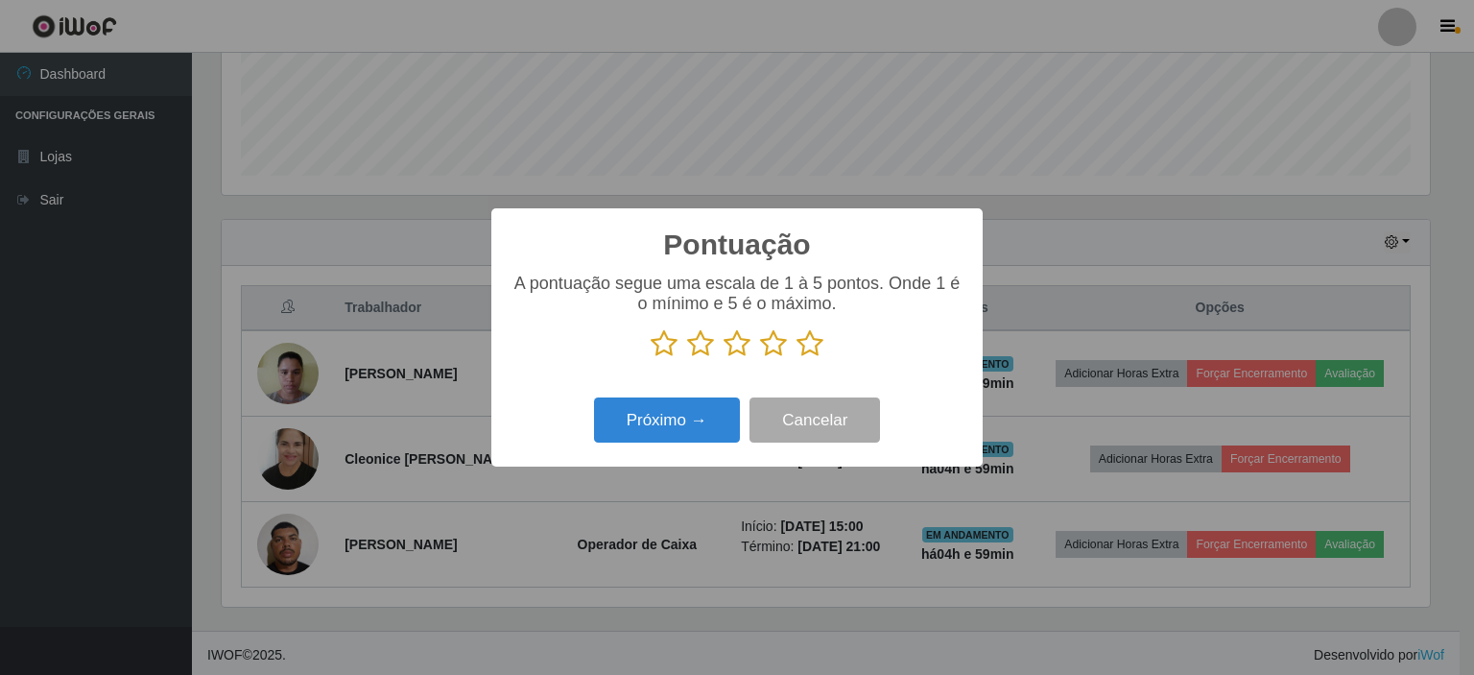
click at [813, 346] on icon at bounding box center [809, 343] width 27 height 29
click at [796, 358] on input "radio" at bounding box center [796, 358] width 0 height 0
click at [699, 417] on button "Próximo →" at bounding box center [667, 419] width 146 height 45
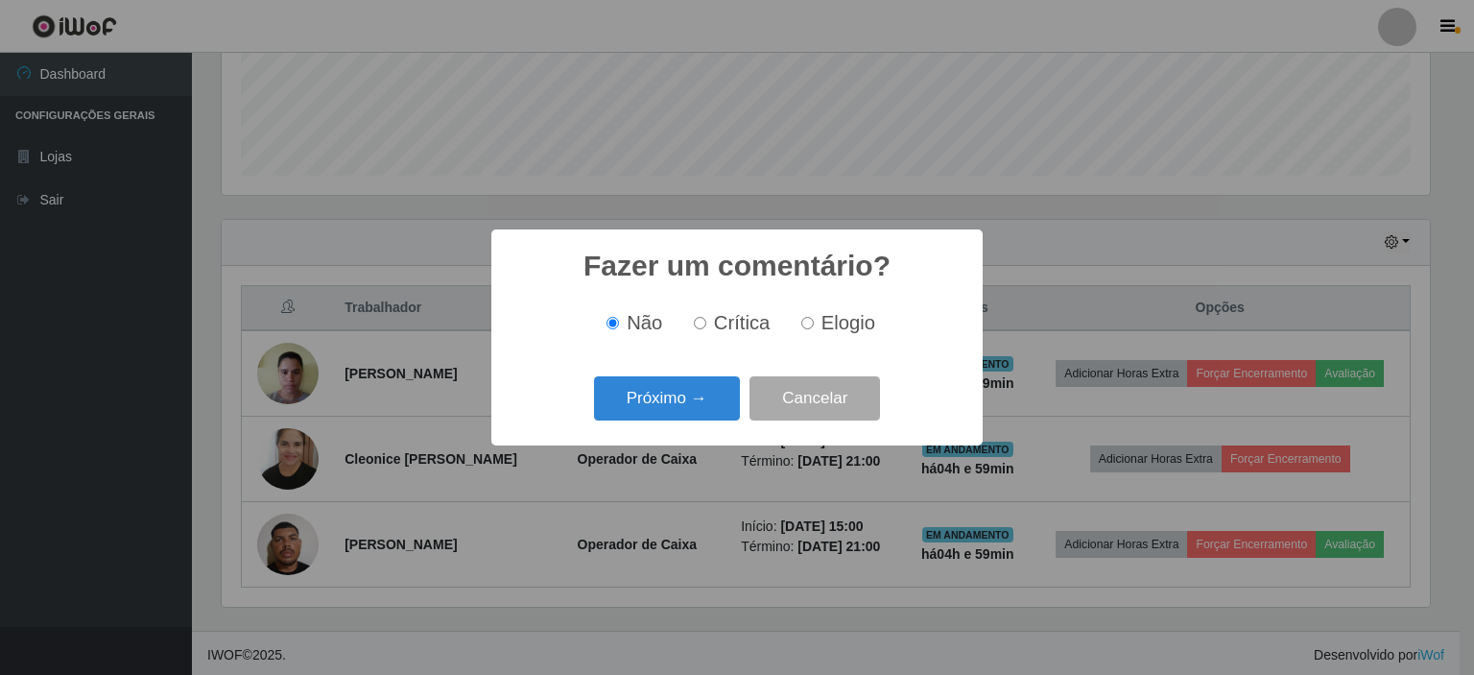
click at [811, 326] on input "Elogio" at bounding box center [807, 323] width 12 height 12
radio input "true"
click at [660, 402] on button "Próximo →" at bounding box center [667, 398] width 146 height 45
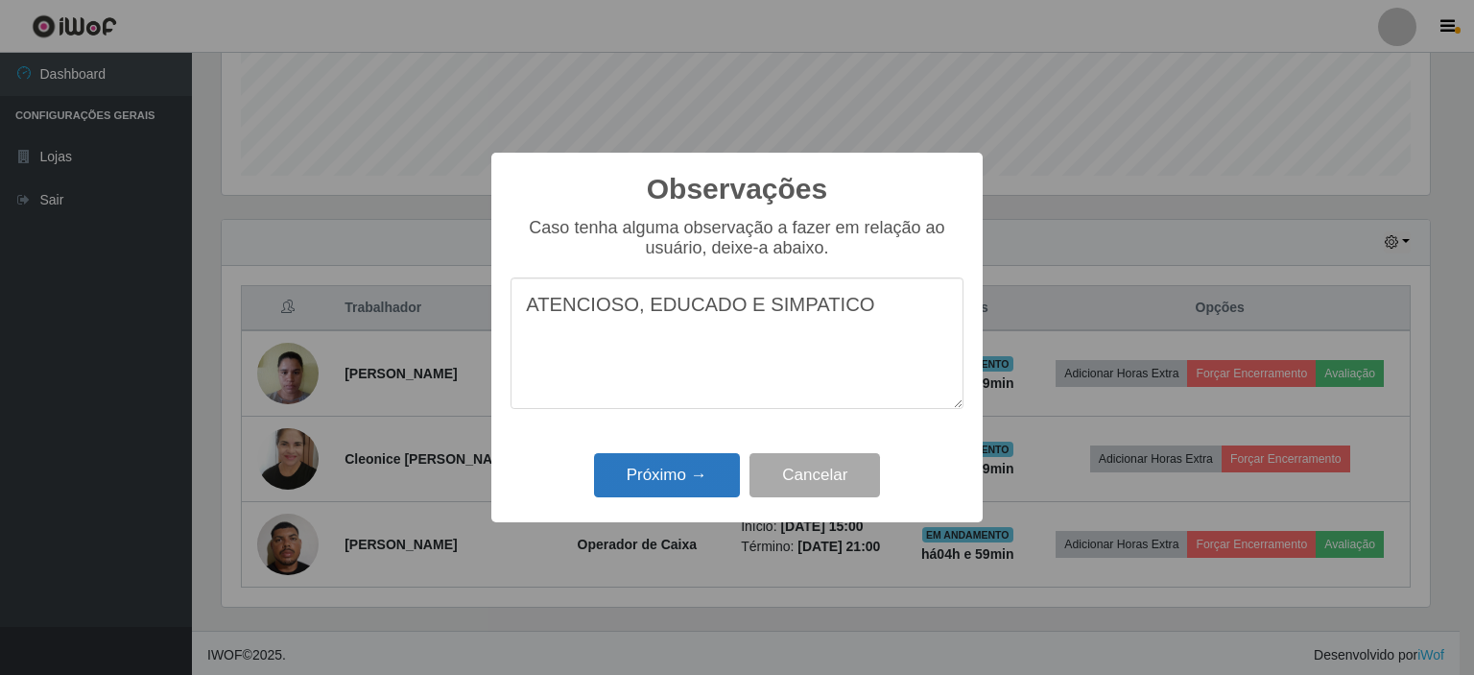
type textarea "ATENCIOSO, EDUCADO E SIMPATICO"
click at [641, 481] on button "Próximo →" at bounding box center [667, 475] width 146 height 45
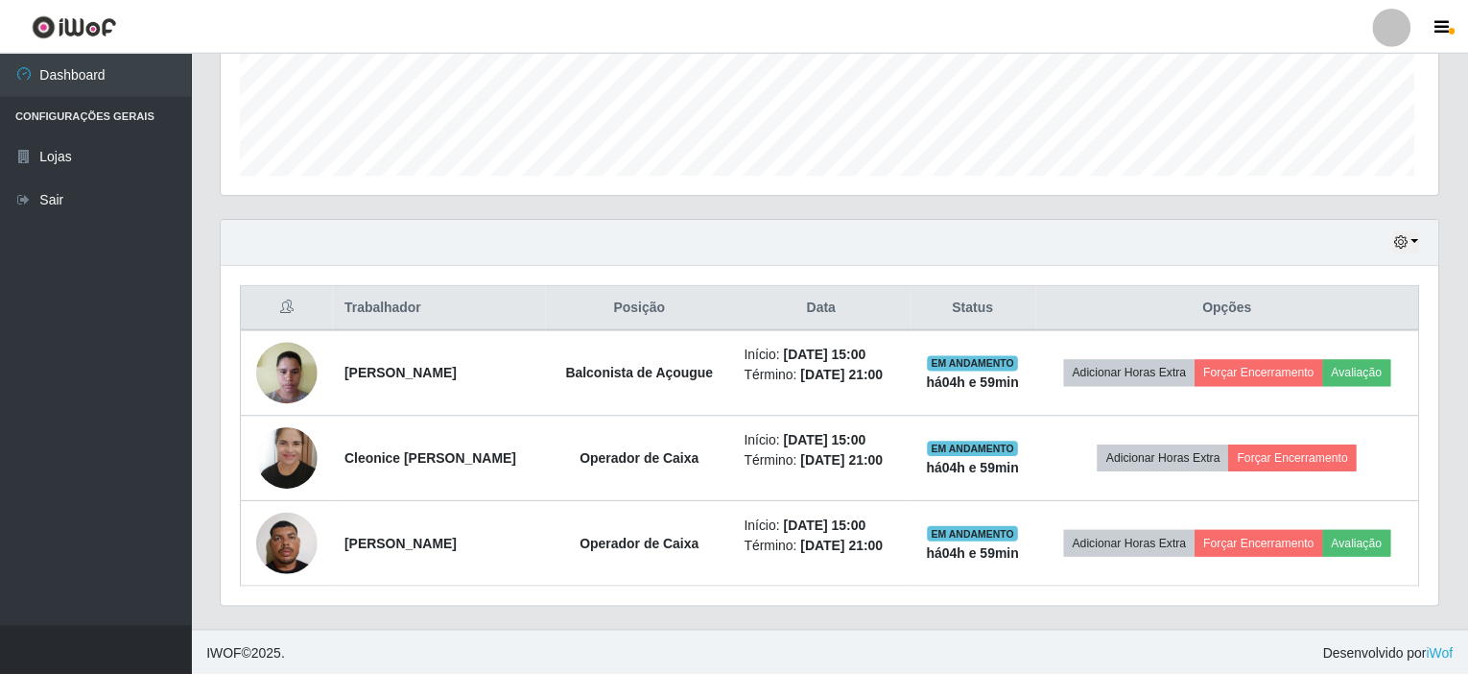
scroll to position [398, 1217]
